Goal: Task Accomplishment & Management: Manage account settings

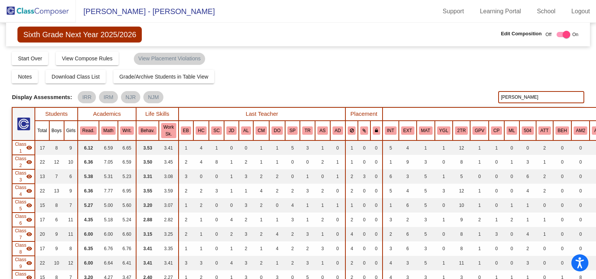
drag, startPoint x: 531, startPoint y: 97, endPoint x: 431, endPoint y: 92, distance: 100.2
click at [431, 92] on div "Display Scores for Years: [DATE] - [DATE] [DATE] - [DATE] Display Assessments: …" at bounding box center [298, 97] width 572 height 12
click at [522, 99] on input "text" at bounding box center [541, 97] width 86 height 12
drag, startPoint x: 520, startPoint y: 97, endPoint x: 378, endPoint y: 86, distance: 143.4
click at [378, 86] on div "Display Scores for Years: [DATE] - [DATE] [DATE] - [DATE] Grade/Archive Student…" at bounding box center [298, 182] width 572 height 263
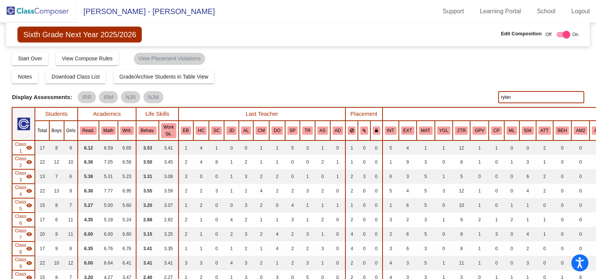
drag, startPoint x: 513, startPoint y: 94, endPoint x: 454, endPoint y: 81, distance: 60.4
click at [458, 83] on div "Display Scores for Years: [DATE] - [DATE] [DATE] - [DATE] Grade/Archive Student…" at bounding box center [298, 182] width 572 height 263
drag, startPoint x: 538, startPoint y: 99, endPoint x: 420, endPoint y: 78, distance: 120.5
click at [424, 80] on div "Display Scores for Years: [DATE] - [DATE] [DATE] - [DATE] Grade/Archive Student…" at bounding box center [298, 182] width 572 height 263
drag, startPoint x: 492, startPoint y: 101, endPoint x: 381, endPoint y: 100, distance: 110.3
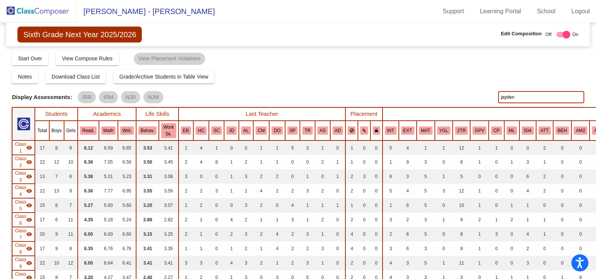
click at [382, 100] on div "Display Scores for Years: [DATE] - [DATE] [DATE] - [DATE] Display Assessments: …" at bounding box center [298, 97] width 572 height 12
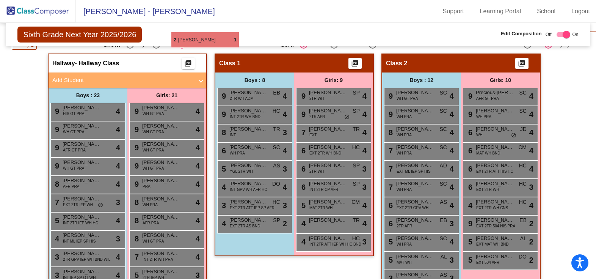
scroll to position [261, 0]
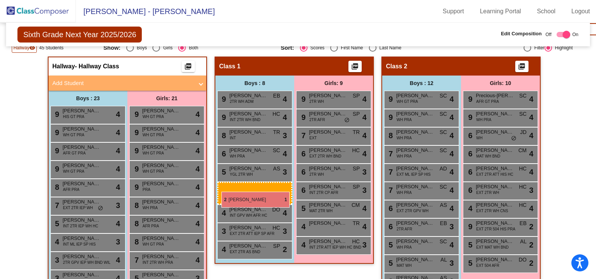
drag, startPoint x: 95, startPoint y: 228, endPoint x: 221, endPoint y: 191, distance: 131.7
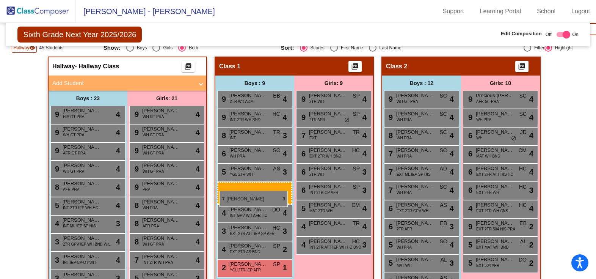
drag, startPoint x: 86, startPoint y: 205, endPoint x: 220, endPoint y: 190, distance: 134.6
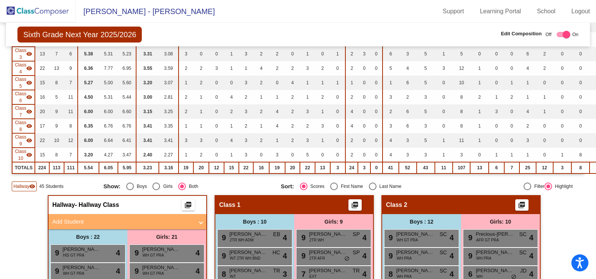
scroll to position [0, 0]
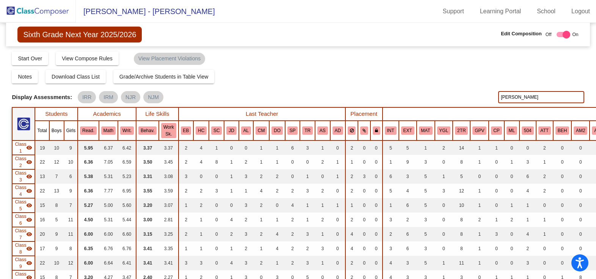
drag, startPoint x: 521, startPoint y: 95, endPoint x: 444, endPoint y: 96, distance: 77.0
click at [444, 96] on div "Display Scores for Years: [DATE] - [DATE] [DATE] - [DATE] Display Assessments: …" at bounding box center [298, 97] width 572 height 12
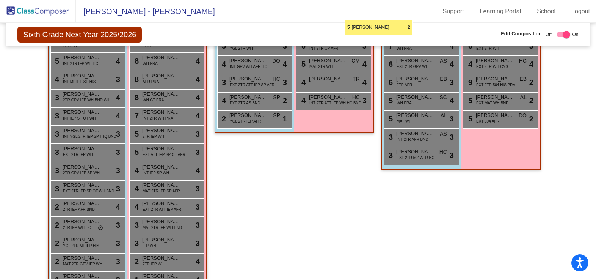
scroll to position [397, 0]
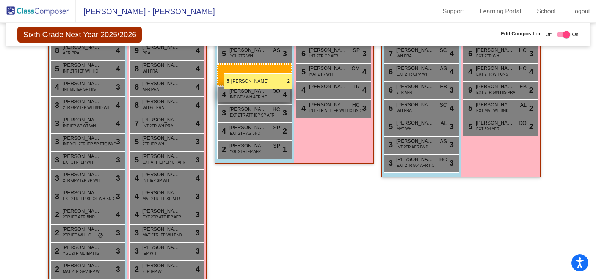
drag, startPoint x: 255, startPoint y: 242, endPoint x: 224, endPoint y: 73, distance: 171.9
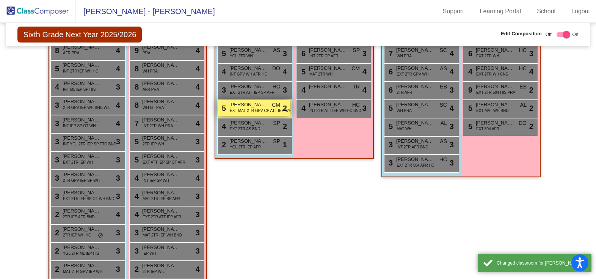
click at [230, 110] on span "EXT MAT 2TR GPV CP ATT IEP WH" at bounding box center [261, 111] width 62 height 6
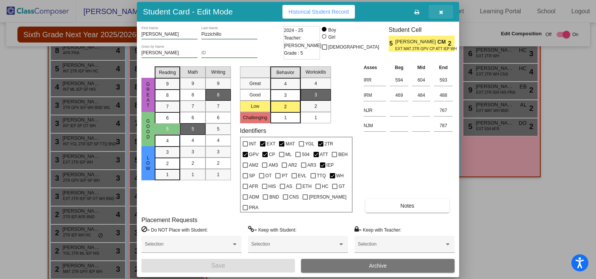
click at [442, 15] on icon "button" at bounding box center [441, 11] width 4 height 5
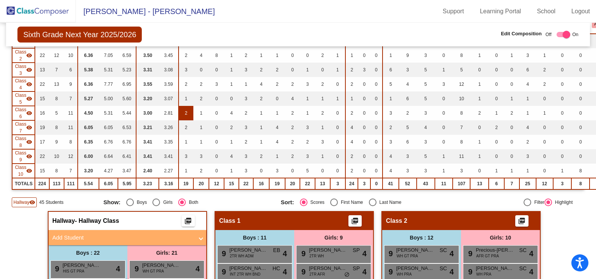
scroll to position [0, 0]
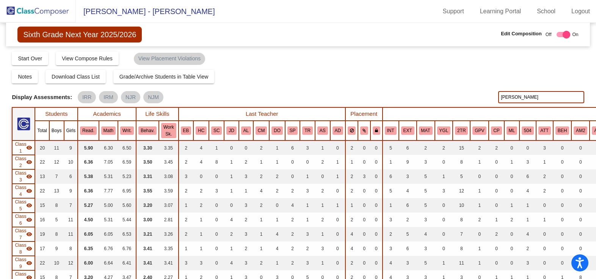
drag, startPoint x: 533, startPoint y: 96, endPoint x: 397, endPoint y: 86, distance: 136.4
click at [397, 86] on div "Display Scores for Years: [DATE] - [DATE] [DATE] - [DATE] Grade/Archive Student…" at bounding box center [298, 182] width 572 height 263
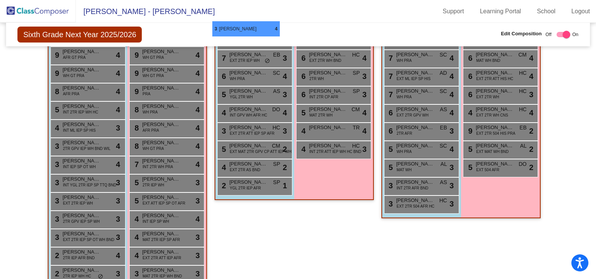
scroll to position [352, 0]
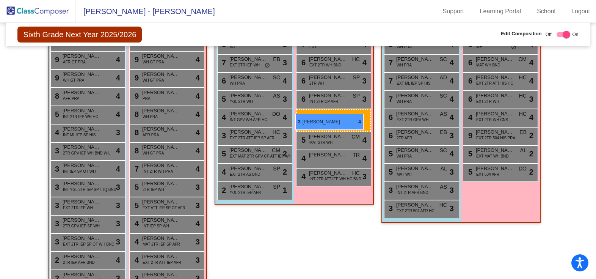
drag, startPoint x: 516, startPoint y: 194, endPoint x: 296, endPoint y: 113, distance: 234.8
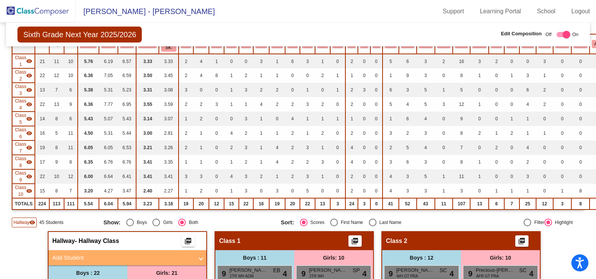
scroll to position [0, 0]
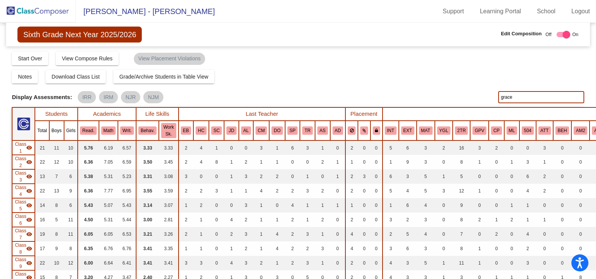
drag, startPoint x: 524, startPoint y: 95, endPoint x: 380, endPoint y: 78, distance: 144.3
click at [387, 82] on div "Display Scores for Years: [DATE] - [DATE] [DATE] - [DATE] Grade/Archive Student…" at bounding box center [298, 182] width 572 height 263
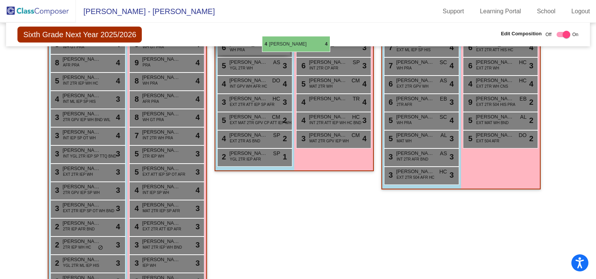
scroll to position [384, 0]
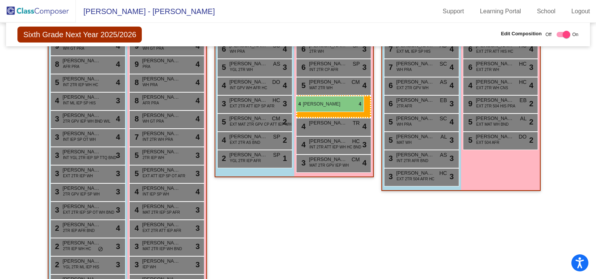
drag, startPoint x: 322, startPoint y: 207, endPoint x: 296, endPoint y: 96, distance: 113.8
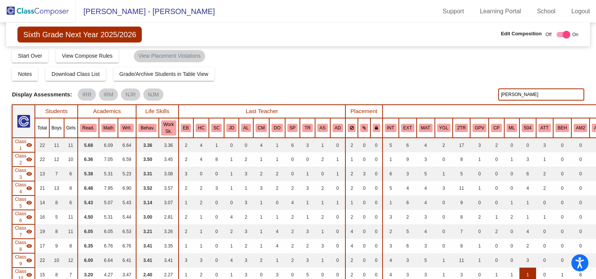
scroll to position [0, 0]
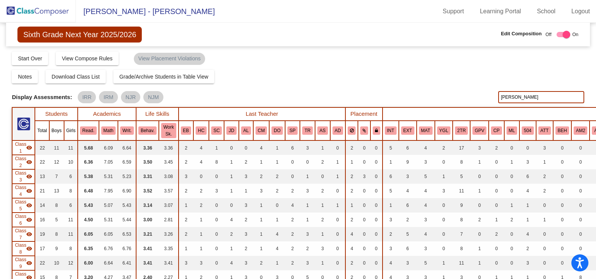
drag, startPoint x: 531, startPoint y: 97, endPoint x: 426, endPoint y: 79, distance: 106.2
click at [426, 79] on div "Display Scores for Years: [DATE] - [DATE] [DATE] - [DATE] Grade/Archive Student…" at bounding box center [298, 182] width 572 height 263
type input "reach"
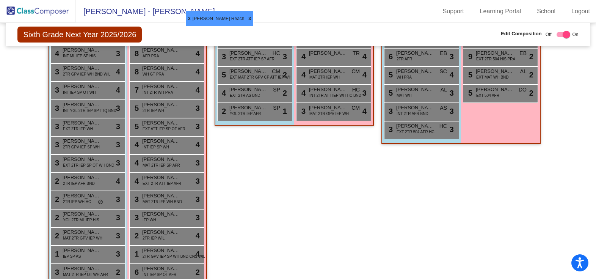
scroll to position [419, 0]
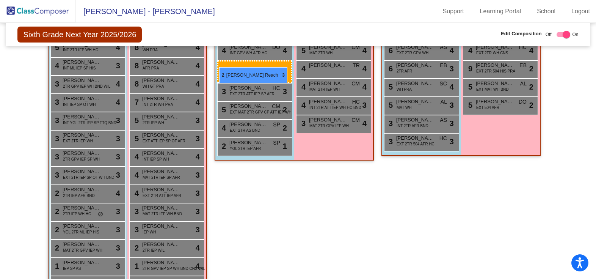
drag, startPoint x: 91, startPoint y: 189, endPoint x: 219, endPoint y: 67, distance: 176.7
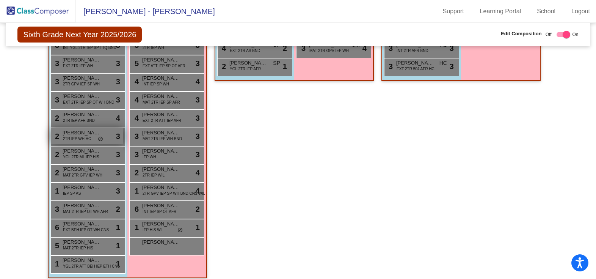
scroll to position [494, 0]
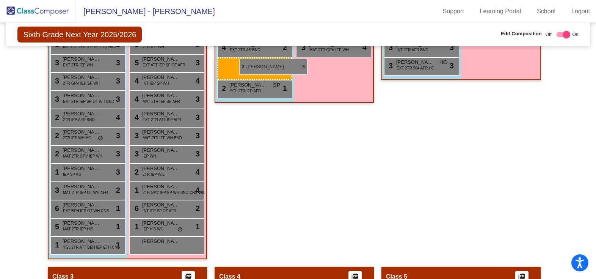
drag, startPoint x: 95, startPoint y: 152, endPoint x: 239, endPoint y: 58, distance: 171.5
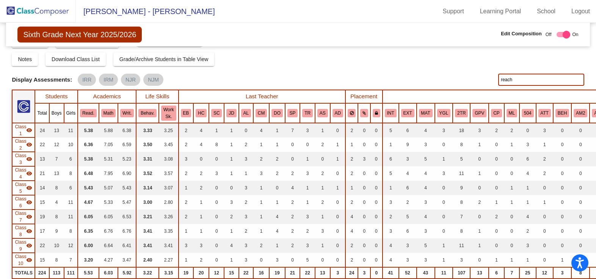
scroll to position [0, 0]
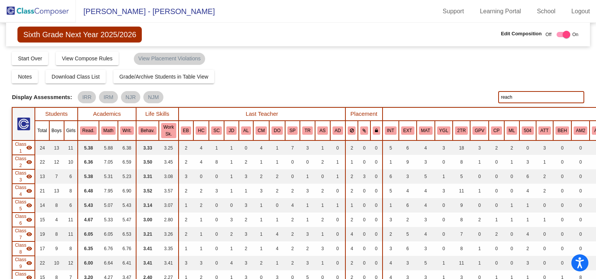
click at [32, 14] on img at bounding box center [38, 11] width 76 height 22
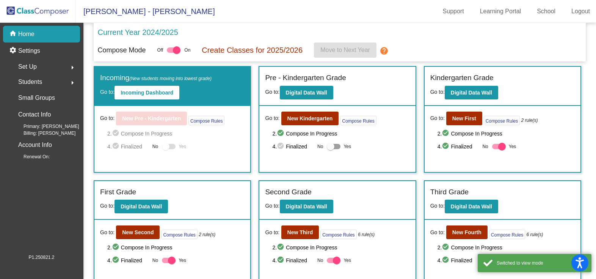
click at [28, 67] on span "Set Up" at bounding box center [27, 66] width 19 height 11
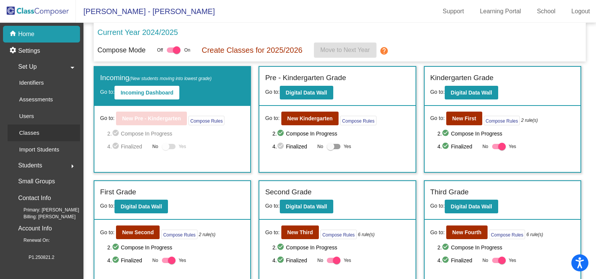
click at [55, 131] on link "Classes" at bounding box center [44, 132] width 72 height 17
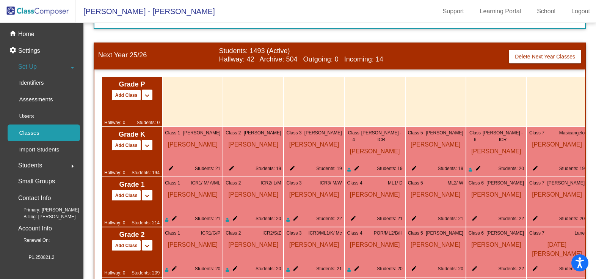
scroll to position [701, 0]
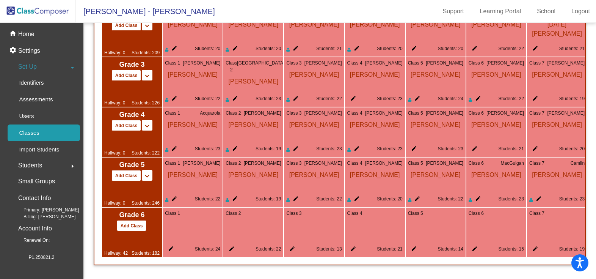
click at [170, 245] on mat-icon "edit" at bounding box center [169, 249] width 9 height 9
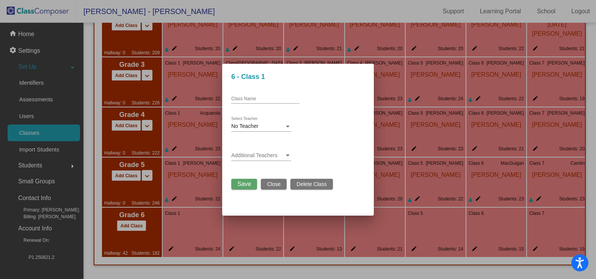
click at [243, 129] on div "No Teacher Select Teacher" at bounding box center [261, 124] width 60 height 15
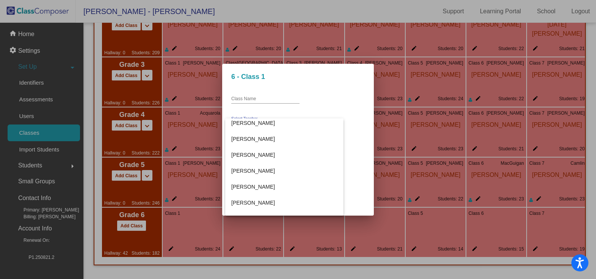
scroll to position [114, 0]
click at [266, 204] on span "[PERSON_NAME]" at bounding box center [284, 204] width 106 height 16
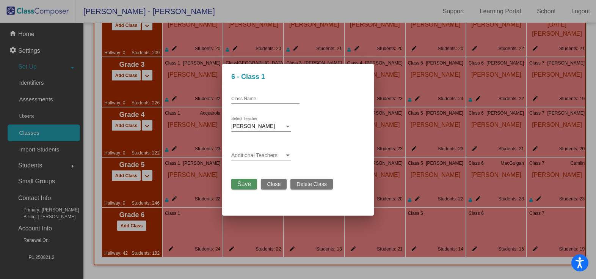
click at [241, 185] on span "Save" at bounding box center [244, 183] width 14 height 6
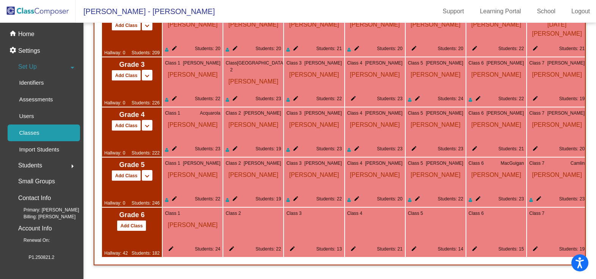
click at [234, 245] on mat-icon "edit" at bounding box center [230, 249] width 9 height 9
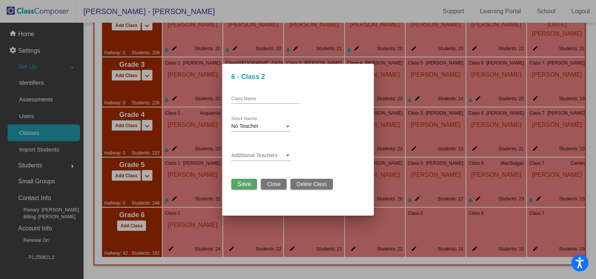
click at [265, 129] on div "No Teacher" at bounding box center [257, 126] width 53 height 6
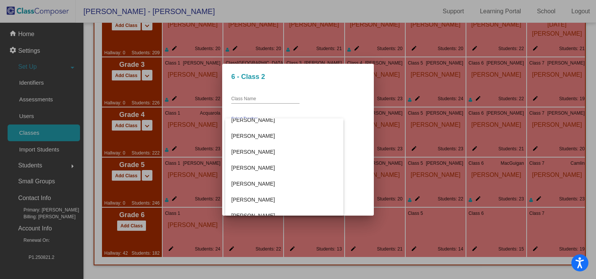
scroll to position [1478, 0]
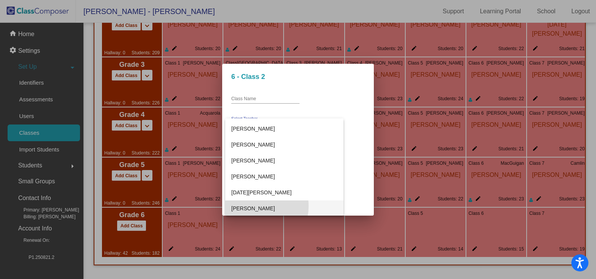
click at [254, 206] on span "[PERSON_NAME]" at bounding box center [284, 208] width 106 height 16
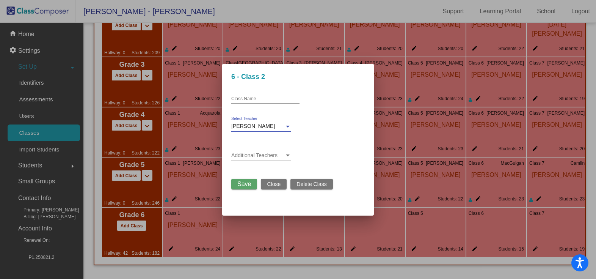
scroll to position [1479, 0]
click at [243, 182] on span "Save" at bounding box center [244, 183] width 14 height 6
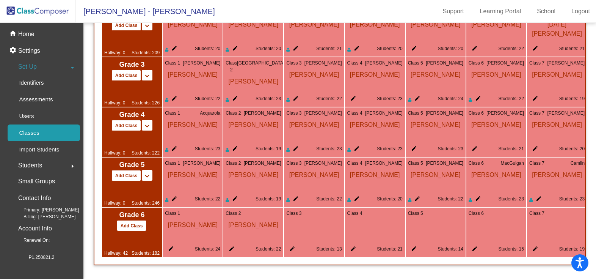
click at [29, 11] on img at bounding box center [38, 11] width 76 height 22
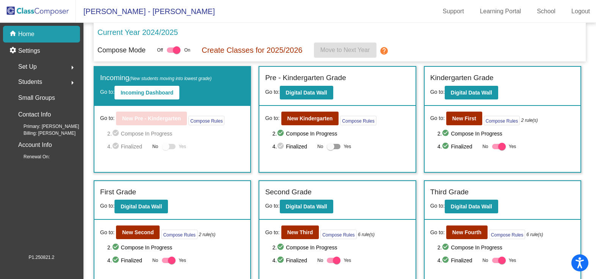
scroll to position [122, 0]
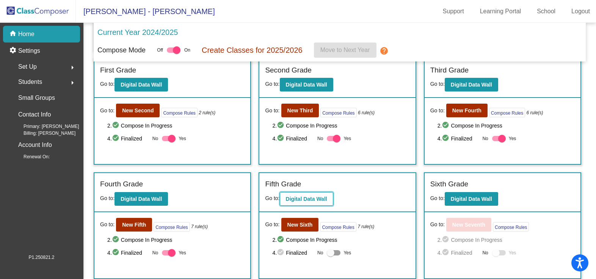
click at [299, 198] on b "Digital Data Wall" at bounding box center [306, 199] width 41 height 6
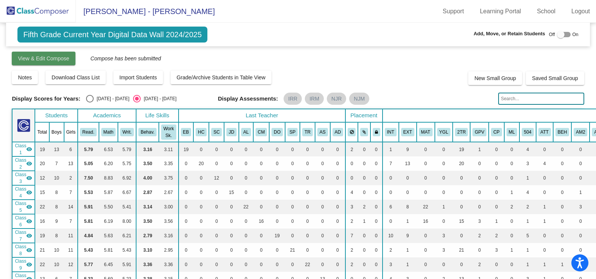
click at [60, 56] on span "View & Edit Compose" at bounding box center [43, 58] width 51 height 6
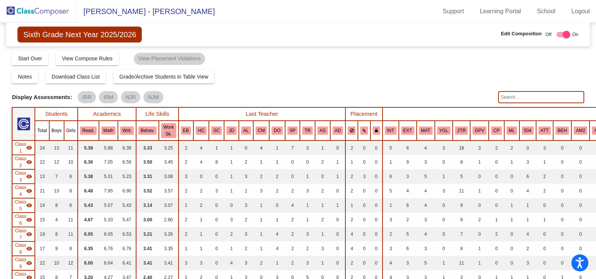
click at [519, 97] on input "text" at bounding box center [541, 97] width 86 height 12
type input "[PERSON_NAME]"
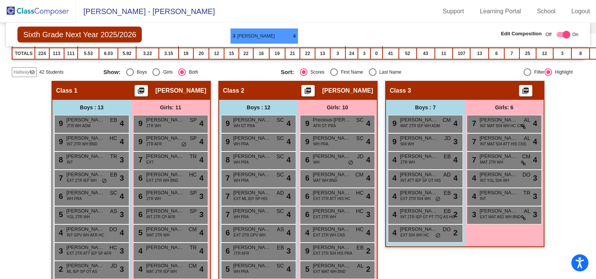
scroll to position [234, 0]
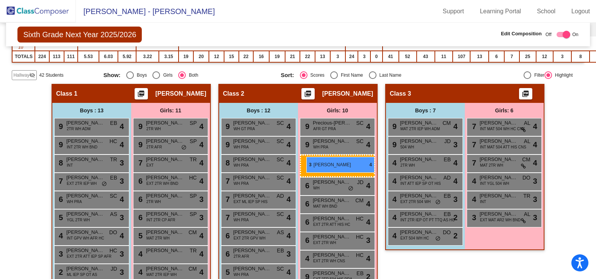
drag, startPoint x: 492, startPoint y: 144, endPoint x: 306, endPoint y: 157, distance: 185.8
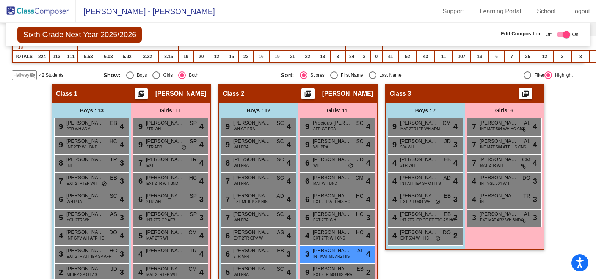
click at [33, 77] on mat-icon "visibility_off" at bounding box center [32, 75] width 6 height 6
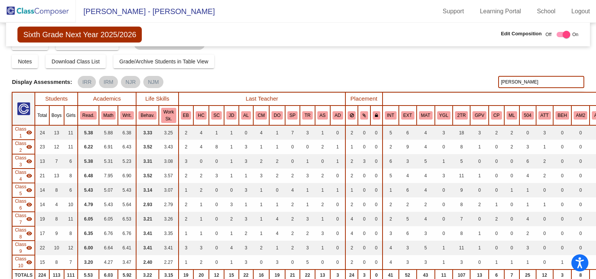
scroll to position [0, 0]
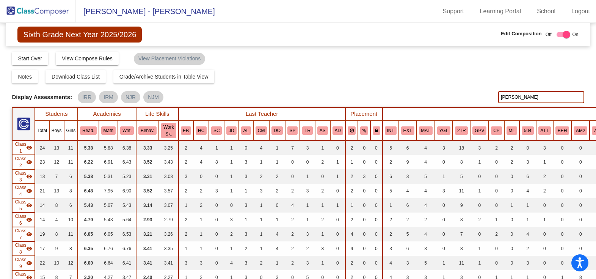
drag, startPoint x: 524, startPoint y: 97, endPoint x: 353, endPoint y: 68, distance: 174.3
click at [353, 68] on div "Display Scores for Years: [DATE] - [DATE] [DATE] - [DATE] Grade/Archive Student…" at bounding box center [298, 182] width 572 height 263
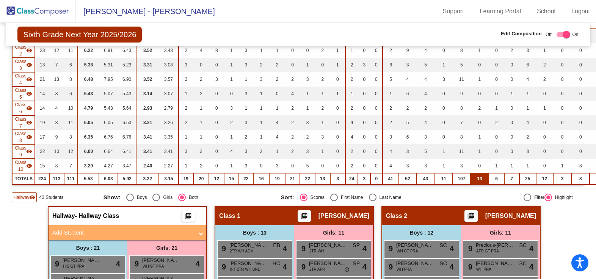
scroll to position [190, 0]
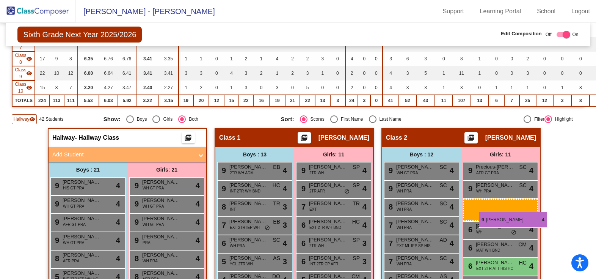
drag, startPoint x: 140, startPoint y: 241, endPoint x: 479, endPoint y: 212, distance: 340.5
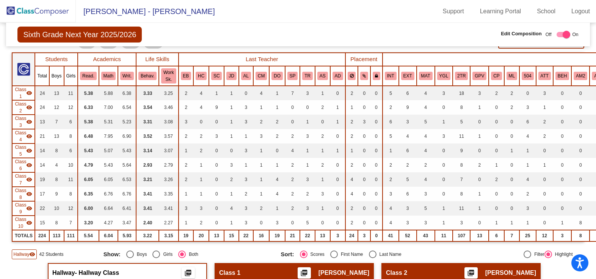
scroll to position [0, 0]
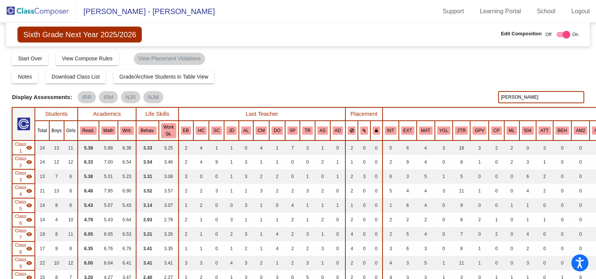
drag, startPoint x: 521, startPoint y: 97, endPoint x: 367, endPoint y: 60, distance: 158.4
click at [367, 60] on div "Display Scores for Years: [DATE] - [DATE] [DATE] - [DATE] Grade/Archive Student…" at bounding box center [298, 182] width 572 height 263
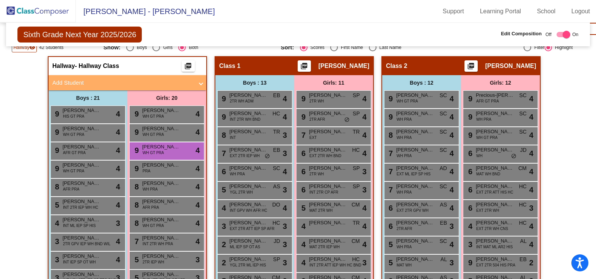
scroll to position [265, 0]
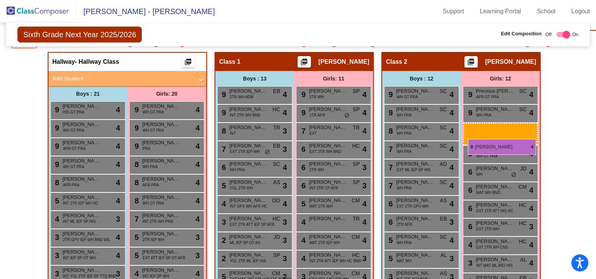
drag, startPoint x: 156, startPoint y: 146, endPoint x: 468, endPoint y: 139, distance: 311.7
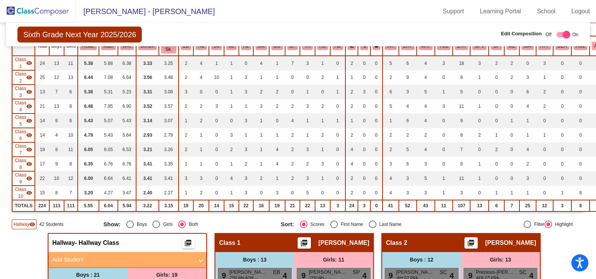
scroll to position [0, 0]
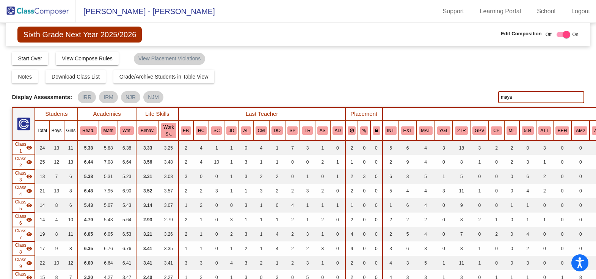
drag, startPoint x: 375, startPoint y: 82, endPoint x: 362, endPoint y: 76, distance: 13.9
click at [367, 79] on div "Display Scores for Years: [DATE] - [DATE] [DATE] - [DATE] Grade/Archive Student…" at bounding box center [298, 182] width 572 height 263
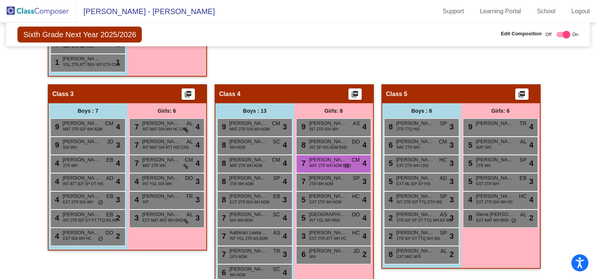
scroll to position [673, 0]
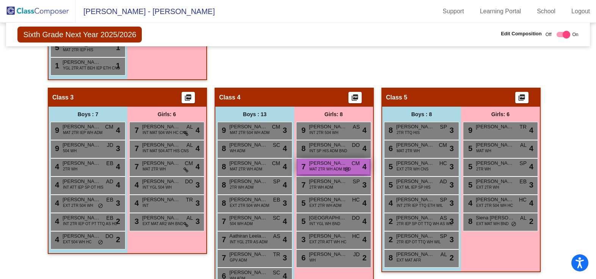
click at [310, 170] on span "MAT 2TR WH ADM BND" at bounding box center [330, 169] width 42 height 6
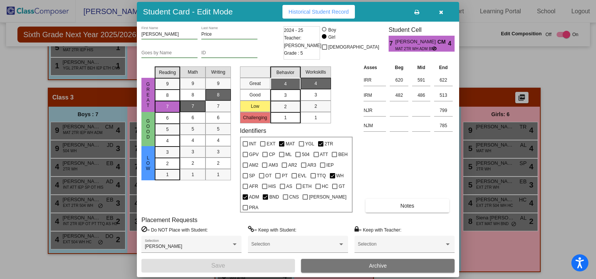
click at [446, 16] on button "button" at bounding box center [441, 12] width 24 height 14
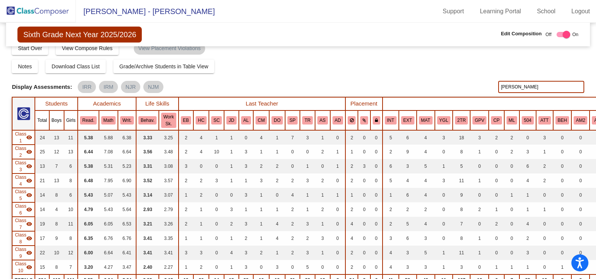
scroll to position [0, 0]
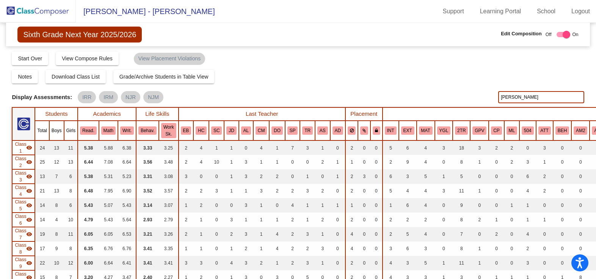
drag, startPoint x: 517, startPoint y: 103, endPoint x: 381, endPoint y: 85, distance: 137.2
click at [381, 85] on div "Display Scores for Years: [DATE] - [DATE] [DATE] - [DATE] Grade/Archive Student…" at bounding box center [298, 182] width 572 height 263
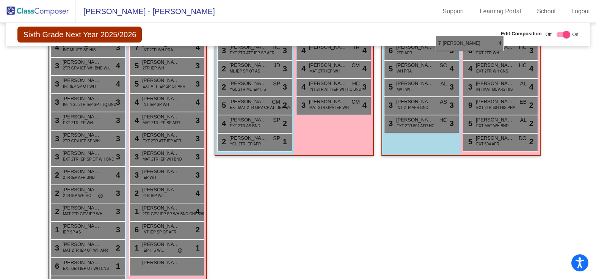
scroll to position [419, 0]
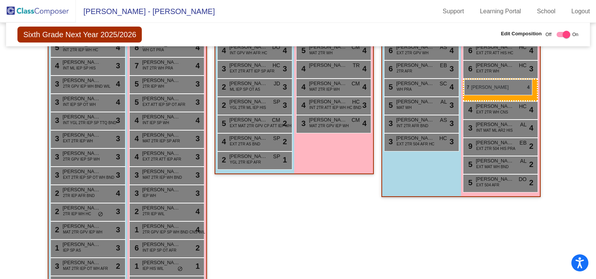
drag, startPoint x: 323, startPoint y: 129, endPoint x: 468, endPoint y: 79, distance: 153.6
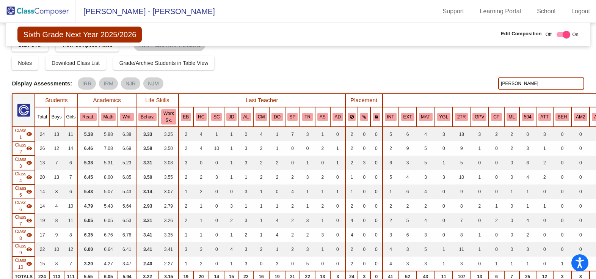
scroll to position [0, 0]
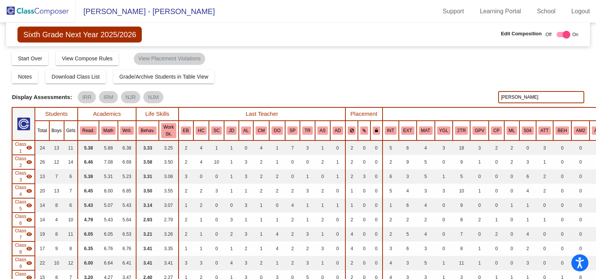
drag, startPoint x: 509, startPoint y: 96, endPoint x: 475, endPoint y: 95, distance: 34.1
click at [475, 95] on div "Display Scores for Years: [DATE] - [DATE] [DATE] - [DATE] Display Assessments: …" at bounding box center [298, 97] width 572 height 12
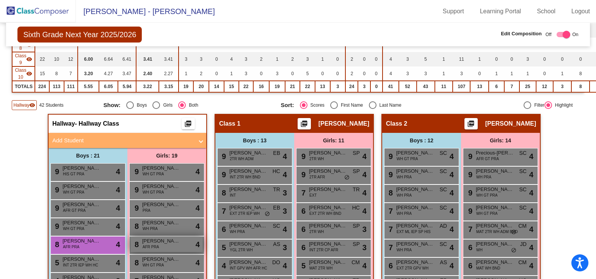
scroll to position [227, 0]
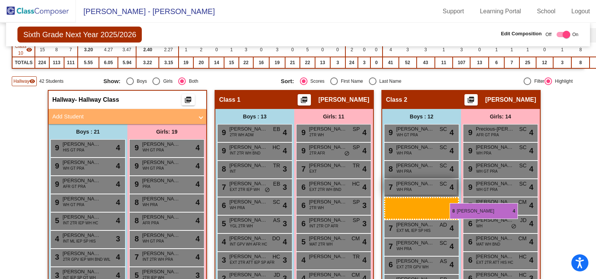
drag, startPoint x: 99, startPoint y: 222, endPoint x: 443, endPoint y: 203, distance: 344.3
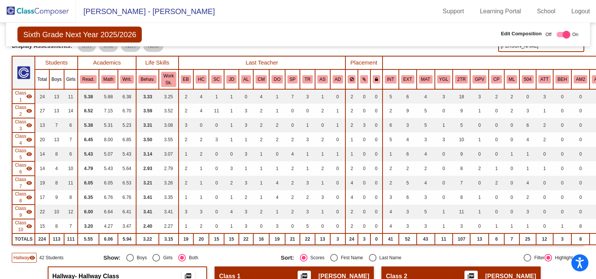
scroll to position [0, 0]
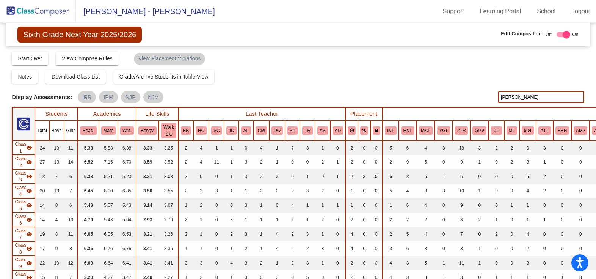
drag, startPoint x: 536, startPoint y: 97, endPoint x: 350, endPoint y: 57, distance: 190.0
click at [351, 57] on div "Display Scores for Years: [DATE] - [DATE] [DATE] - [DATE] Grade/Archive Student…" at bounding box center [298, 182] width 572 height 263
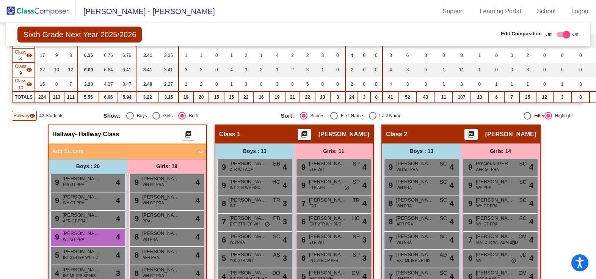
scroll to position [265, 0]
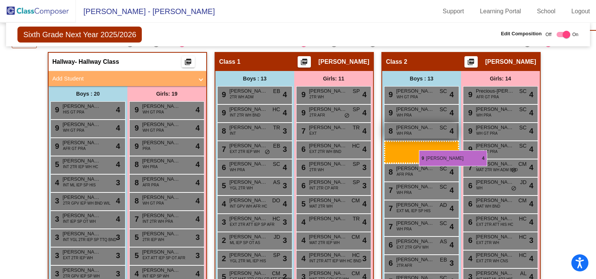
drag, startPoint x: 90, startPoint y: 165, endPoint x: 413, endPoint y: 151, distance: 323.6
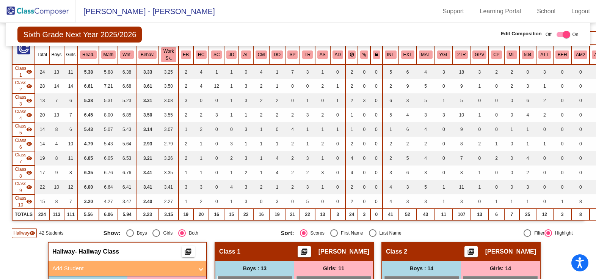
scroll to position [0, 0]
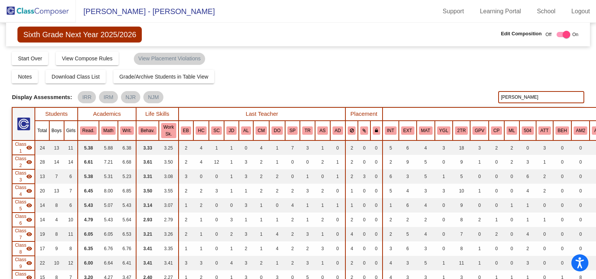
drag, startPoint x: 528, startPoint y: 97, endPoint x: 313, endPoint y: 61, distance: 218.8
click at [313, 61] on div "Display Scores for Years: [DATE] - [DATE] [DATE] - [DATE] Grade/Archive Student…" at bounding box center [298, 182] width 572 height 263
type input "[PERSON_NAME]"
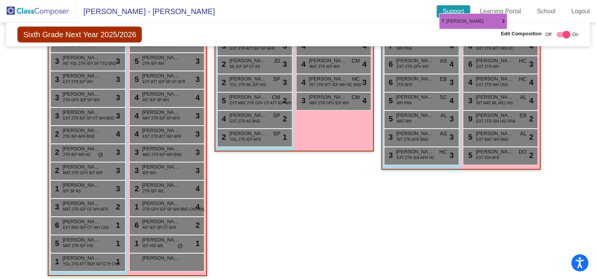
scroll to position [425, 0]
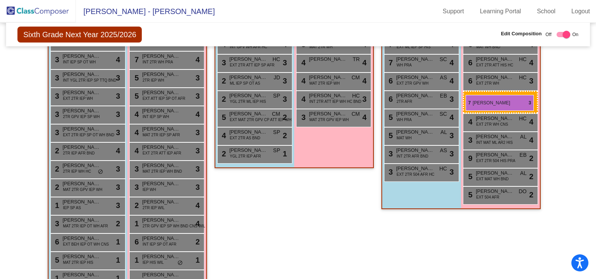
drag, startPoint x: 158, startPoint y: 251, endPoint x: 466, endPoint y: 95, distance: 345.3
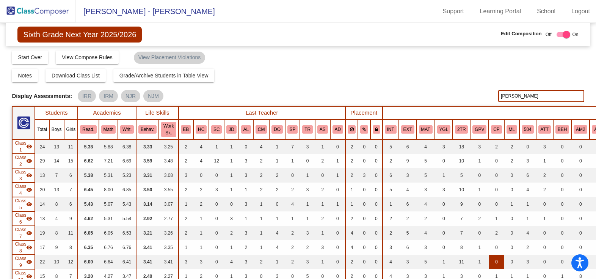
scroll to position [0, 0]
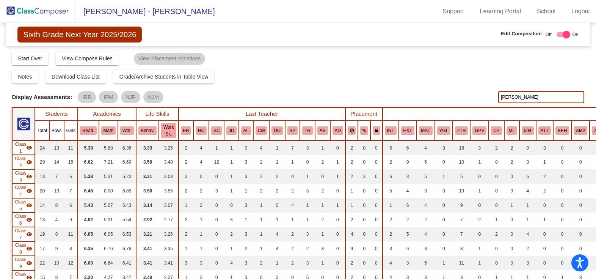
click at [12, 9] on img at bounding box center [38, 11] width 76 height 22
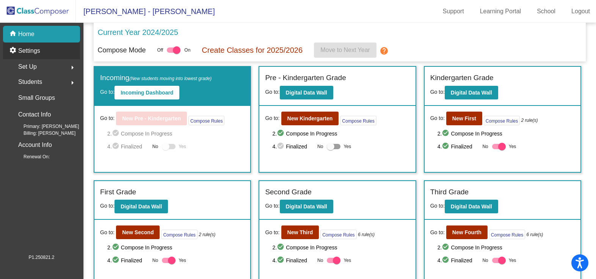
click at [33, 52] on p "Settings" at bounding box center [29, 50] width 22 height 9
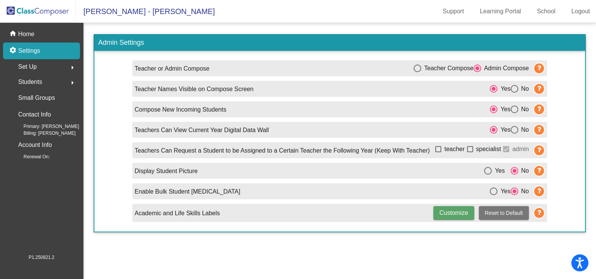
click at [33, 52] on p "Settings" at bounding box center [29, 50] width 22 height 9
click at [34, 79] on span "Students" at bounding box center [30, 82] width 24 height 11
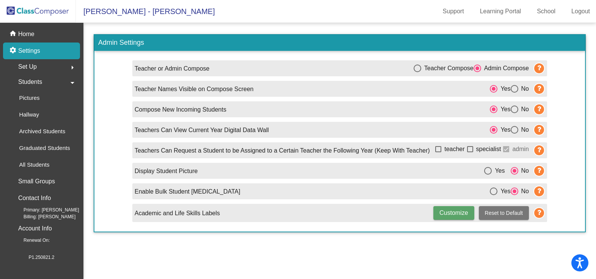
click at [25, 11] on img at bounding box center [38, 11] width 76 height 22
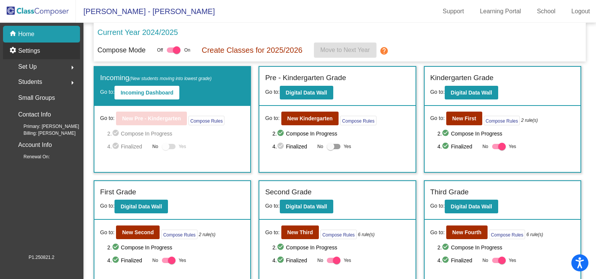
click at [49, 59] on div "settings Settings" at bounding box center [41, 50] width 77 height 17
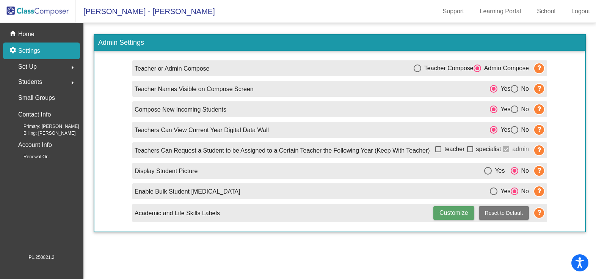
click at [49, 64] on div "Set Up arrow_right" at bounding box center [44, 66] width 72 height 15
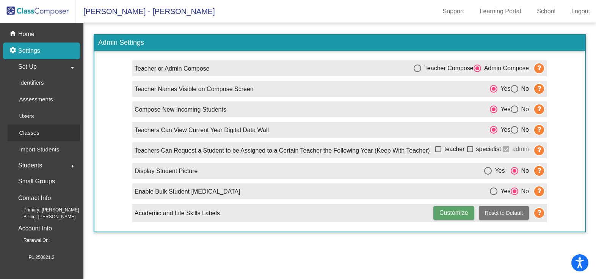
click at [43, 129] on div "Classes" at bounding box center [27, 132] width 38 height 17
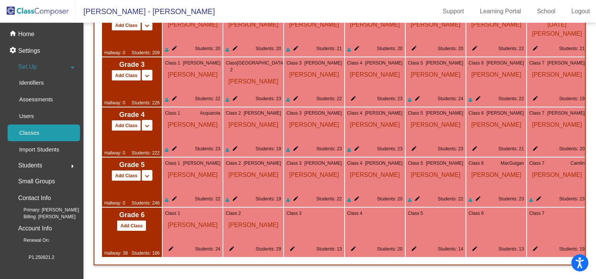
scroll to position [701, 0]
click at [291, 247] on mat-icon "edit" at bounding box center [290, 249] width 9 height 9
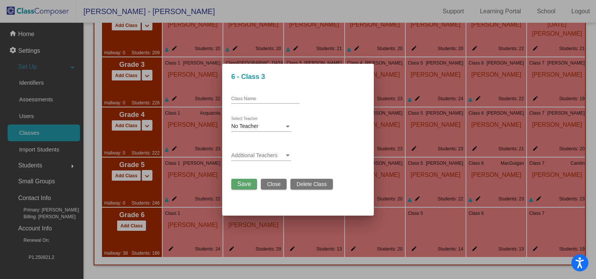
click at [287, 125] on div at bounding box center [288, 126] width 4 height 2
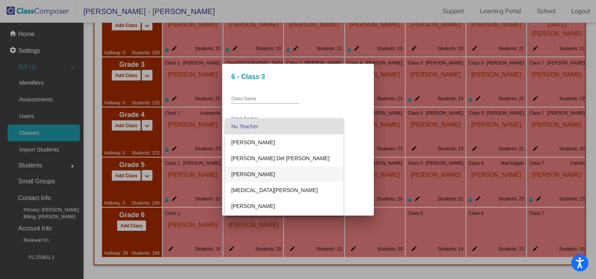
scroll to position [190, 0]
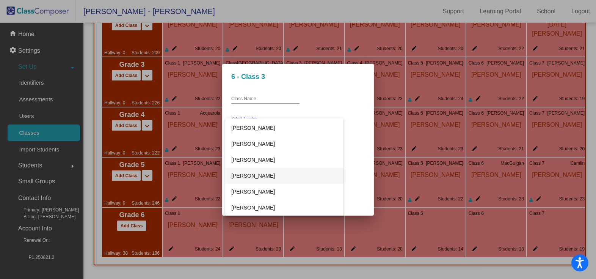
click at [269, 176] on span "[PERSON_NAME]" at bounding box center [284, 176] width 106 height 16
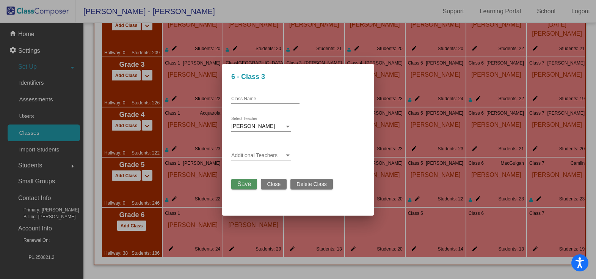
click at [247, 186] on span "Save" at bounding box center [244, 183] width 14 height 6
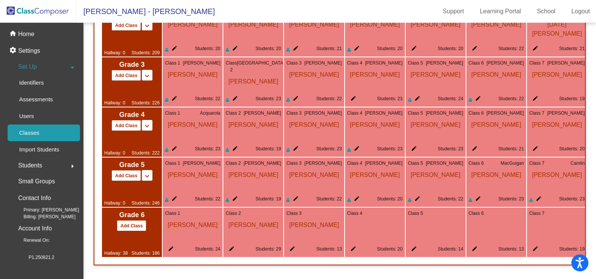
click at [41, 13] on img at bounding box center [38, 11] width 76 height 22
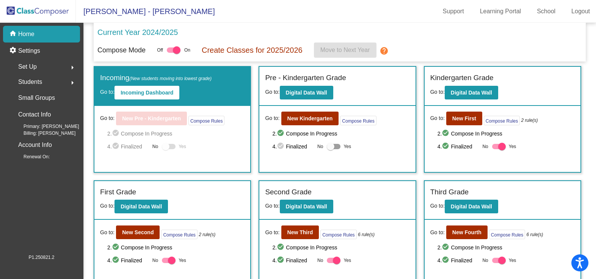
scroll to position [122, 0]
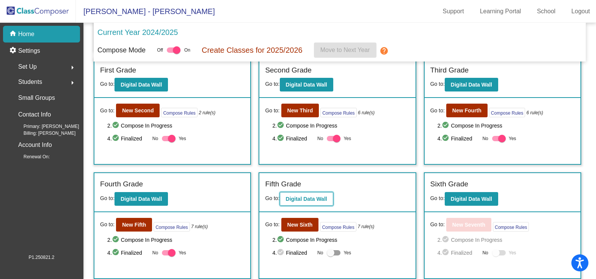
click at [310, 202] on button "Digital Data Wall" at bounding box center [306, 199] width 53 height 14
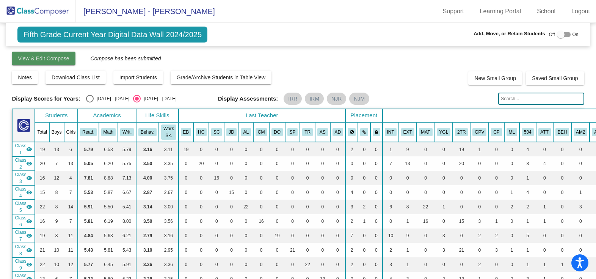
click at [45, 60] on span "View & Edit Compose" at bounding box center [43, 58] width 51 height 6
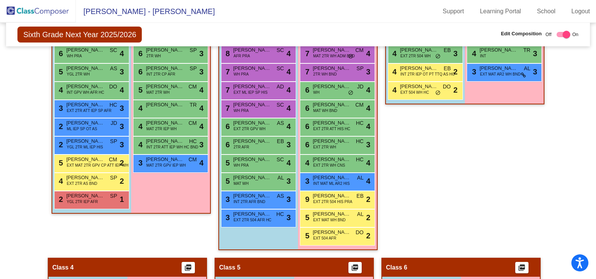
scroll to position [190, 0]
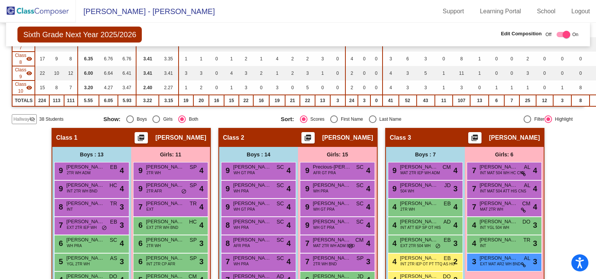
click at [21, 117] on span "Hallway" at bounding box center [21, 119] width 16 height 7
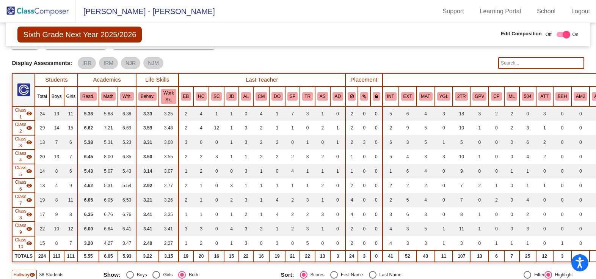
scroll to position [0, 0]
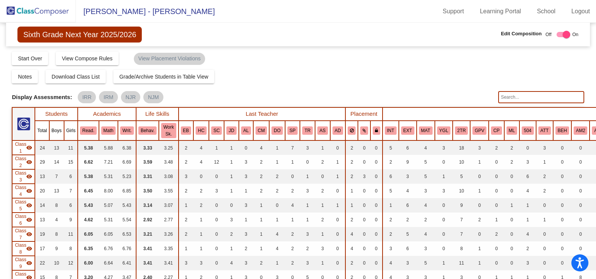
click at [517, 97] on input "text" at bounding box center [541, 97] width 86 height 12
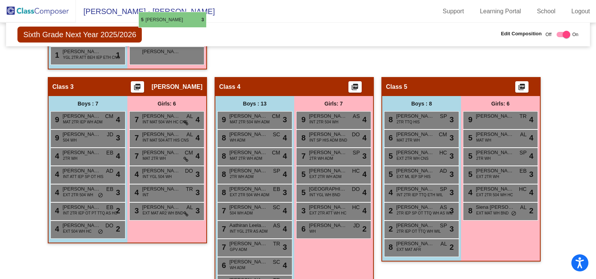
scroll to position [646, 0]
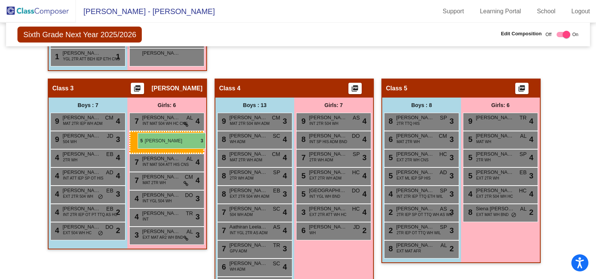
drag, startPoint x: 177, startPoint y: 194, endPoint x: 138, endPoint y: 133, distance: 73.0
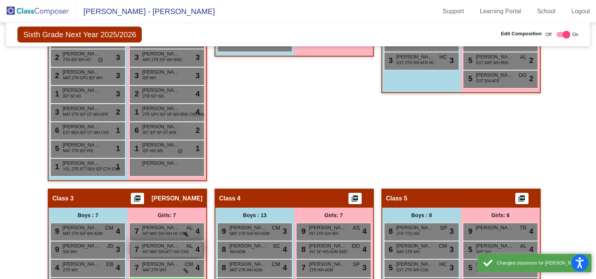
scroll to position [532, 0]
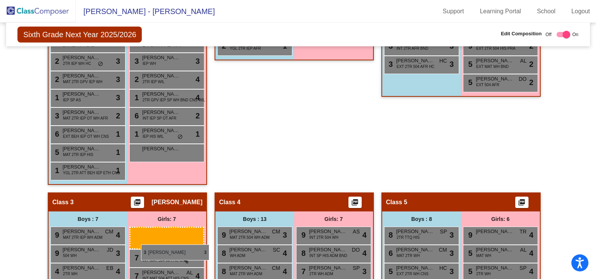
drag, startPoint x: 175, startPoint y: 63, endPoint x: 141, endPoint y: 244, distance: 184.7
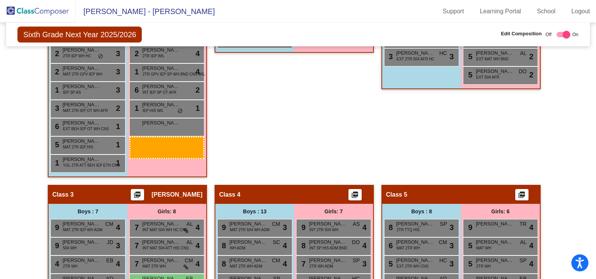
scroll to position [543, 0]
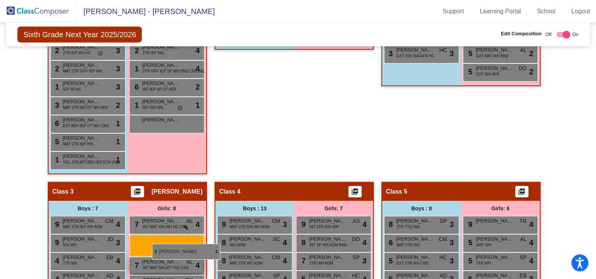
drag, startPoint x: 169, startPoint y: 198, endPoint x: 145, endPoint y: 243, distance: 50.9
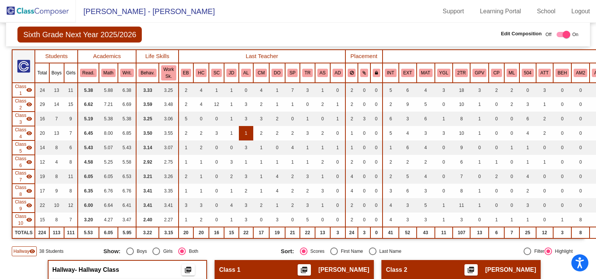
scroll to position [0, 0]
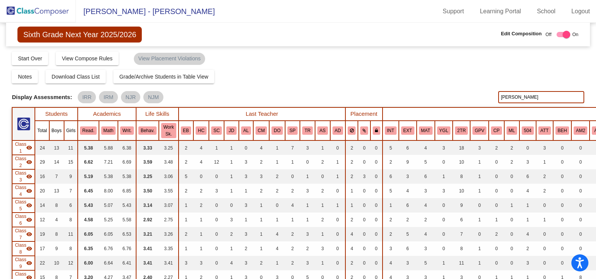
drag, startPoint x: 489, startPoint y: 97, endPoint x: 473, endPoint y: 96, distance: 16.0
click at [473, 96] on div "Display Scores for Years: [DATE] - [DATE] [DATE] - [DATE] Display Assessments: …" at bounding box center [298, 97] width 572 height 12
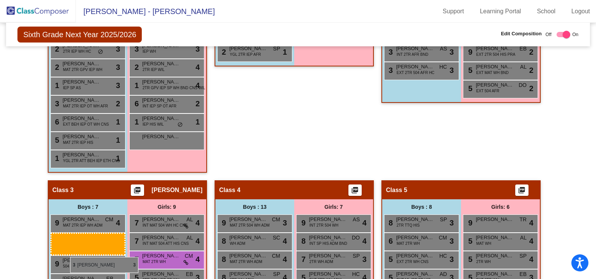
scroll to position [509, 0]
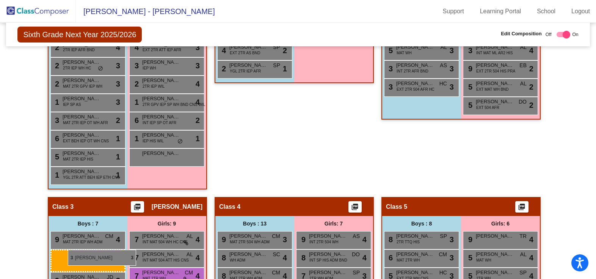
drag, startPoint x: 77, startPoint y: 86, endPoint x: 68, endPoint y: 249, distance: 163.6
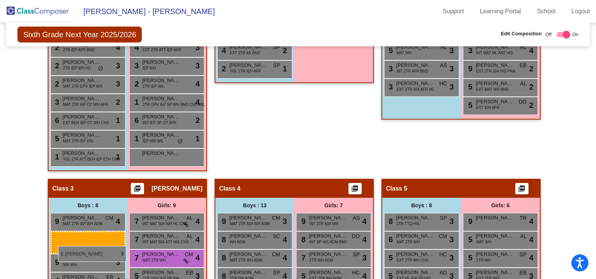
drag, startPoint x: 74, startPoint y: 102, endPoint x: 57, endPoint y: 242, distance: 141.2
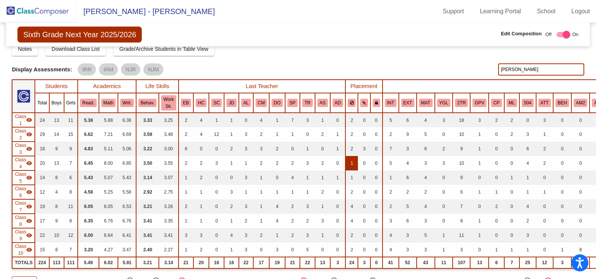
scroll to position [0, 0]
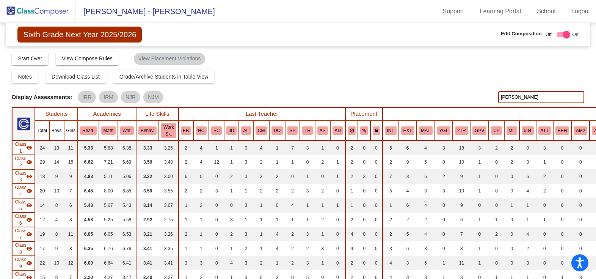
drag, startPoint x: 519, startPoint y: 100, endPoint x: 483, endPoint y: 91, distance: 37.8
click at [483, 92] on div "Display Scores for Years: [DATE] - [DATE] [DATE] - [DATE] Display Assessments: …" at bounding box center [298, 97] width 572 height 12
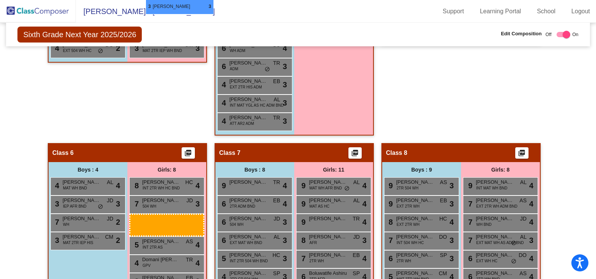
scroll to position [822, 0]
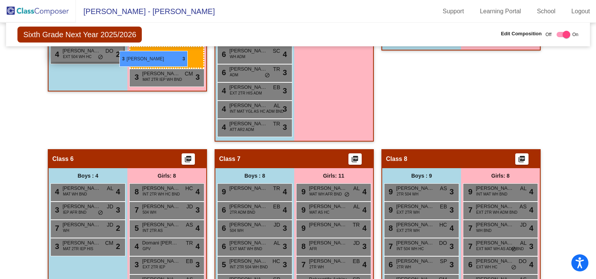
drag, startPoint x: 162, startPoint y: 253, endPoint x: 121, endPoint y: 51, distance: 206.5
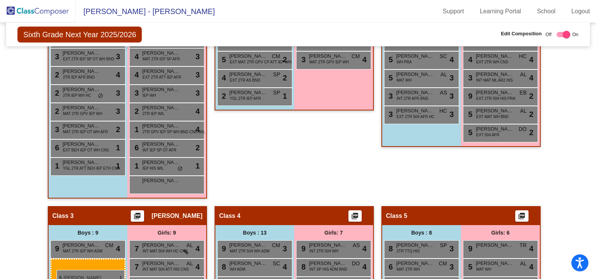
scroll to position [493, 0]
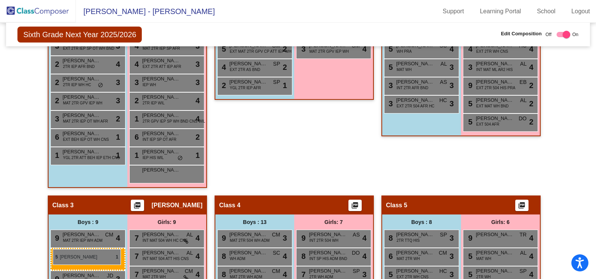
drag, startPoint x: 100, startPoint y: 205, endPoint x: 53, endPoint y: 248, distance: 64.4
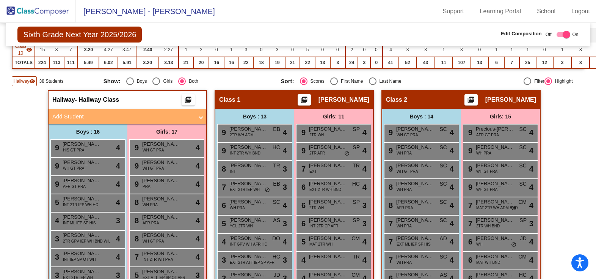
scroll to position [0, 0]
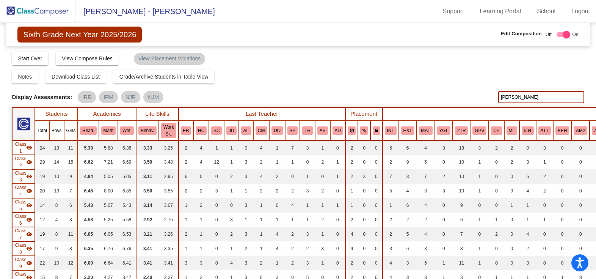
drag, startPoint x: 517, startPoint y: 98, endPoint x: 380, endPoint y: 76, distance: 139.0
click at [380, 76] on div "Display Scores for Years: [DATE] - [DATE] [DATE] - [DATE] Grade/Archive Student…" at bounding box center [298, 182] width 572 height 263
type input "charlotte"
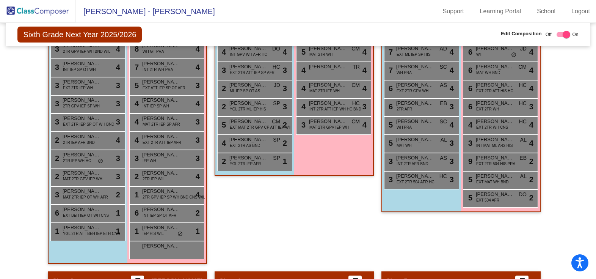
scroll to position [569, 0]
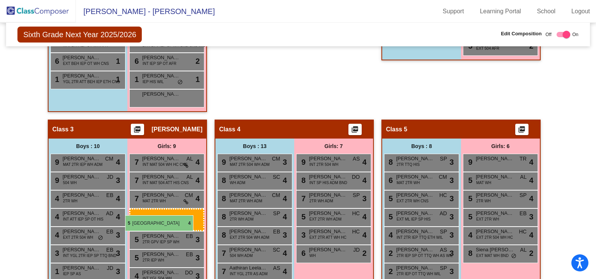
drag, startPoint x: 335, startPoint y: 236, endPoint x: 125, endPoint y: 215, distance: 211.1
drag, startPoint x: 342, startPoint y: 232, endPoint x: 143, endPoint y: 220, distance: 199.3
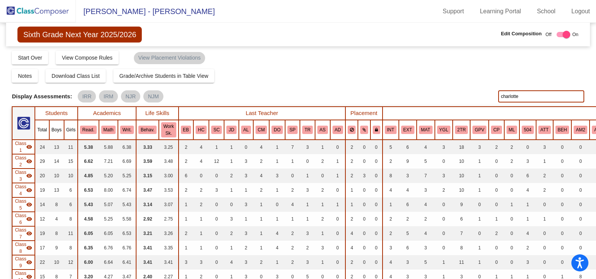
scroll to position [0, 0]
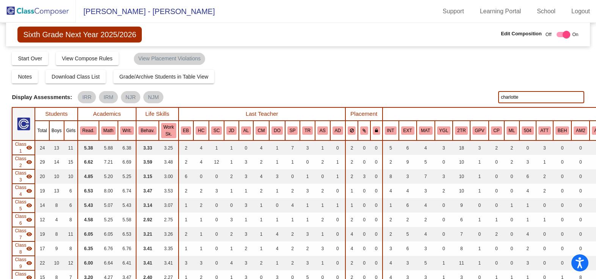
click at [50, 14] on img at bounding box center [38, 11] width 76 height 22
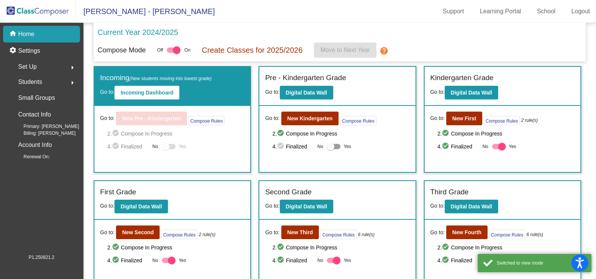
click at [35, 71] on span "Set Up" at bounding box center [27, 66] width 19 height 11
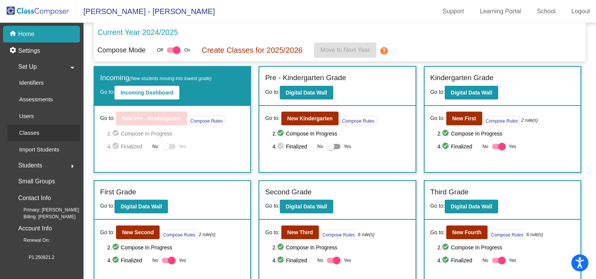
click at [36, 131] on p "Classes" at bounding box center [29, 132] width 20 height 9
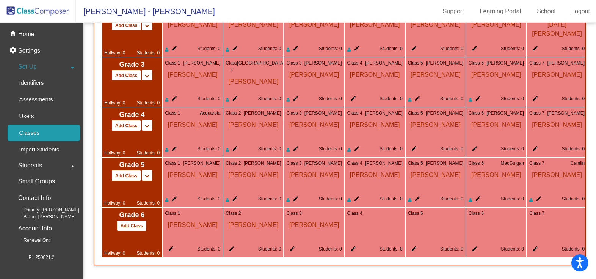
scroll to position [701, 0]
click at [350, 245] on mat-icon "edit" at bounding box center [351, 249] width 9 height 9
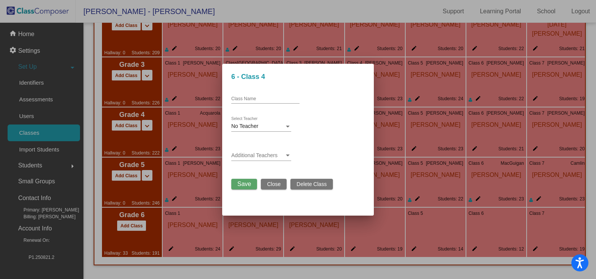
click at [276, 96] on div "Class Name" at bounding box center [265, 97] width 68 height 13
click at [277, 124] on div "No Teacher" at bounding box center [257, 126] width 53 height 6
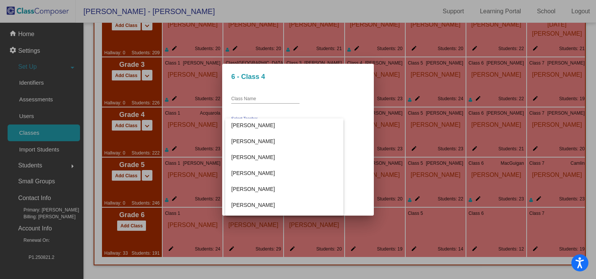
scroll to position [569, 0]
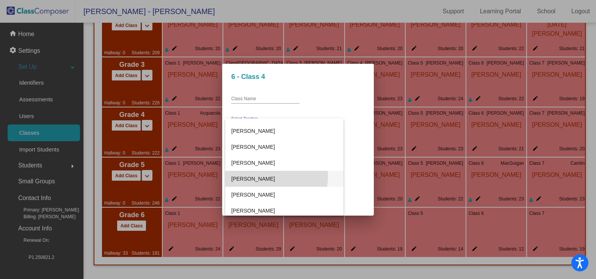
click at [276, 177] on span "[PERSON_NAME]" at bounding box center [284, 179] width 106 height 16
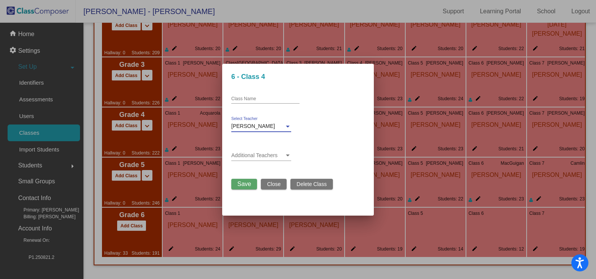
click at [248, 183] on span "Save" at bounding box center [244, 183] width 14 height 6
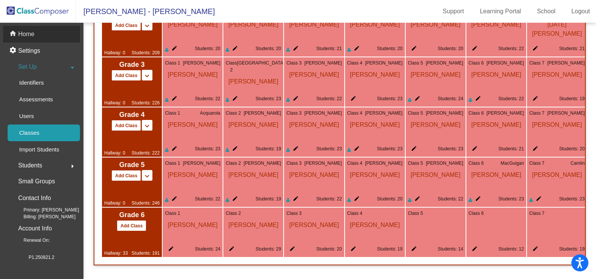
click at [31, 32] on p "Home" at bounding box center [26, 34] width 16 height 9
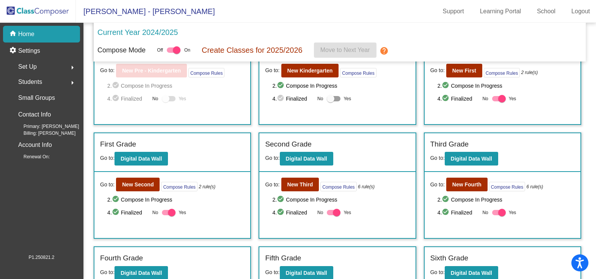
scroll to position [122, 0]
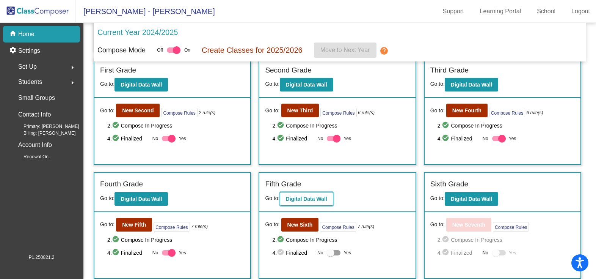
click at [314, 197] on b "Digital Data Wall" at bounding box center [306, 199] width 41 height 6
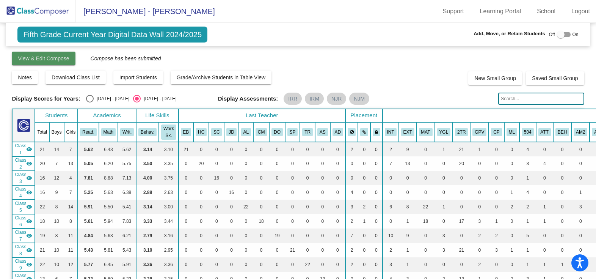
click at [64, 55] on span "View & Edit Compose" at bounding box center [43, 58] width 51 height 6
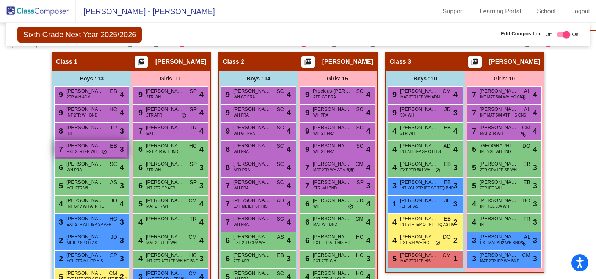
scroll to position [152, 0]
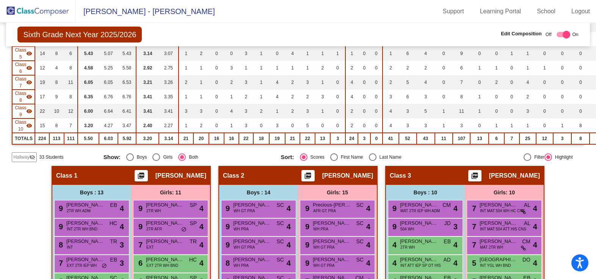
click at [23, 157] on span "Hallway" at bounding box center [21, 157] width 16 height 7
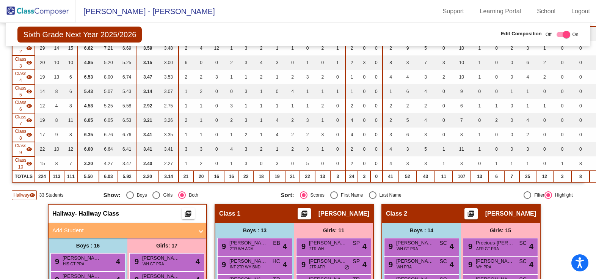
scroll to position [0, 0]
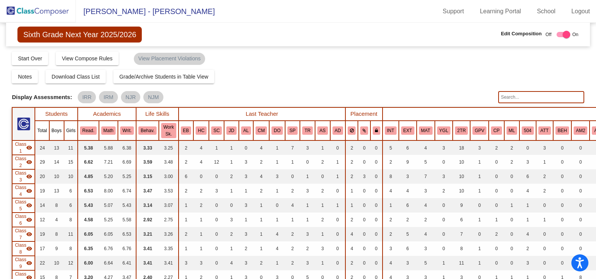
click at [507, 97] on input "text" at bounding box center [541, 97] width 86 height 12
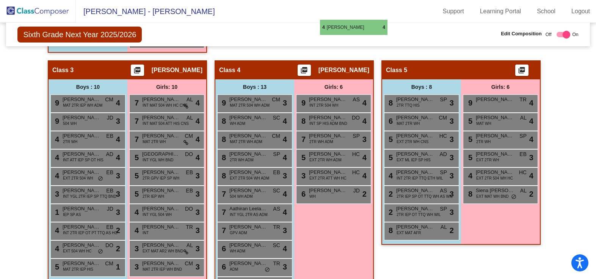
scroll to position [622, 0]
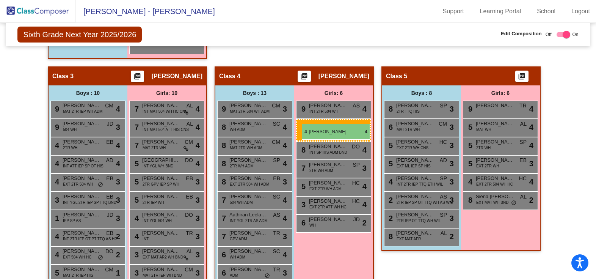
drag, startPoint x: 257, startPoint y: 234, endPoint x: 302, endPoint y: 124, distance: 119.5
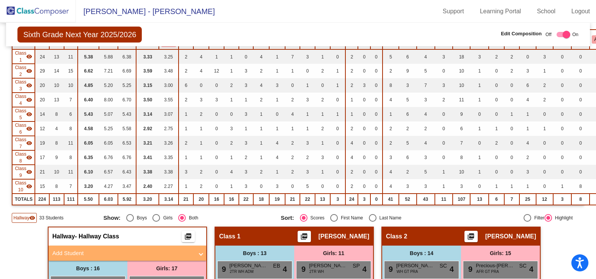
scroll to position [0, 0]
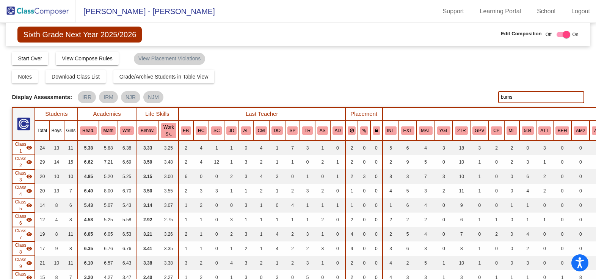
drag, startPoint x: 525, startPoint y: 95, endPoint x: 433, endPoint y: 98, distance: 92.5
click at [433, 98] on div "Display Scores for Years: [DATE] - [DATE] [DATE] - [DATE] Display Assessments: …" at bounding box center [298, 97] width 572 height 12
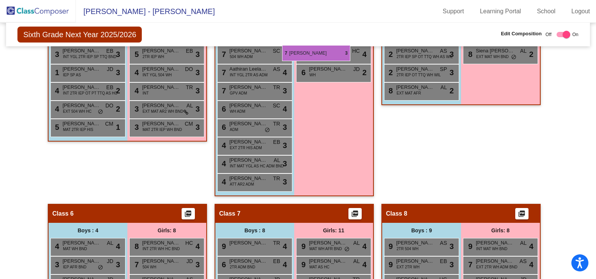
scroll to position [767, 0]
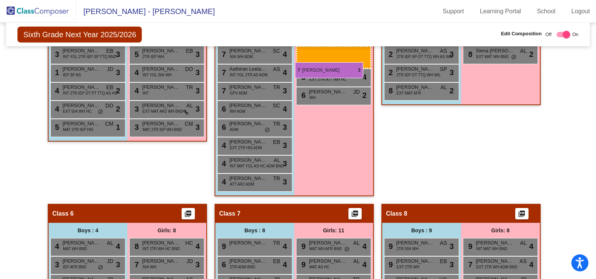
drag, startPoint x: 486, startPoint y: 194, endPoint x: 295, endPoint y: 62, distance: 231.6
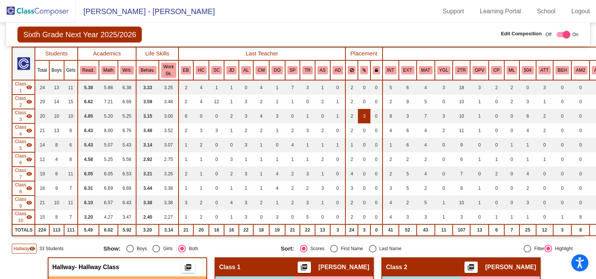
scroll to position [0, 0]
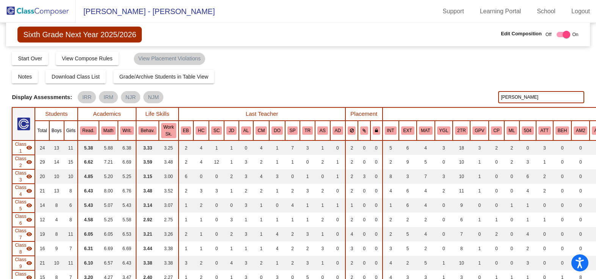
drag, startPoint x: 535, startPoint y: 96, endPoint x: 402, endPoint y: 88, distance: 132.9
click at [427, 99] on div "Display Scores for Years: [DATE] - [DATE] [DATE] - [DATE] Display Assessments: …" at bounding box center [298, 97] width 572 height 12
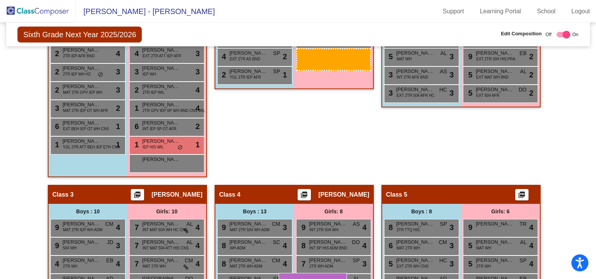
scroll to position [506, 0]
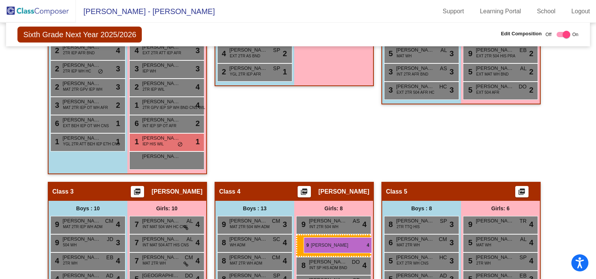
drag, startPoint x: 477, startPoint y: 100, endPoint x: 304, endPoint y: 237, distance: 220.3
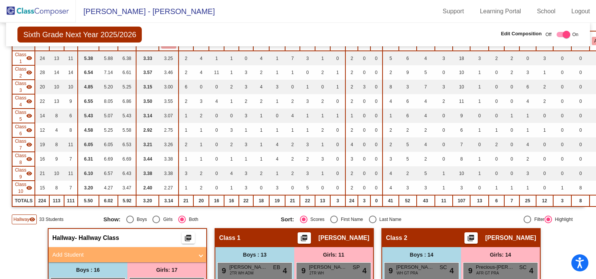
scroll to position [0, 0]
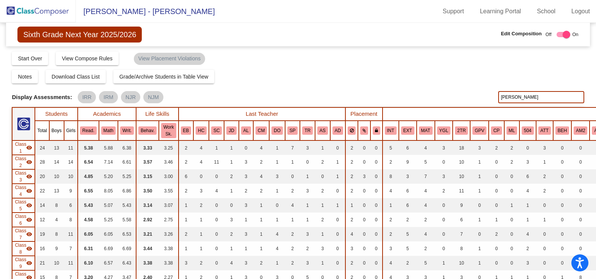
drag, startPoint x: 516, startPoint y: 97, endPoint x: 488, endPoint y: 95, distance: 28.2
click at [488, 95] on div "Display Scores for Years: [DATE] - [DATE] [DATE] - [DATE] Display Assessments: …" at bounding box center [298, 97] width 572 height 12
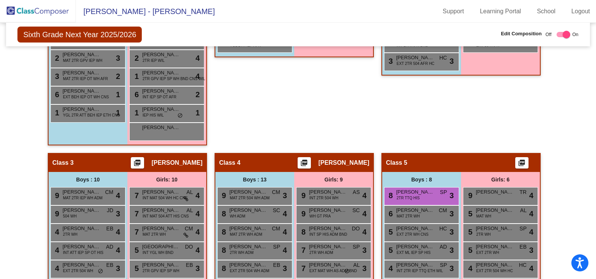
scroll to position [541, 0]
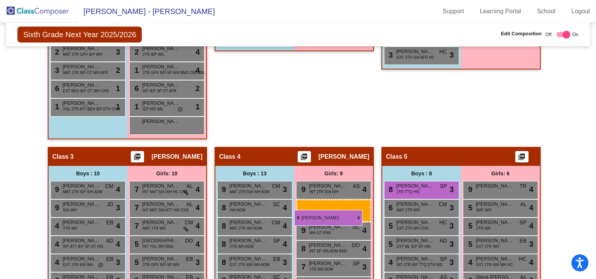
drag, startPoint x: 502, startPoint y: 94, endPoint x: 294, endPoint y: 210, distance: 237.6
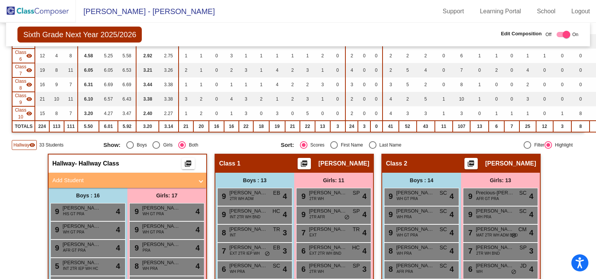
scroll to position [49, 0]
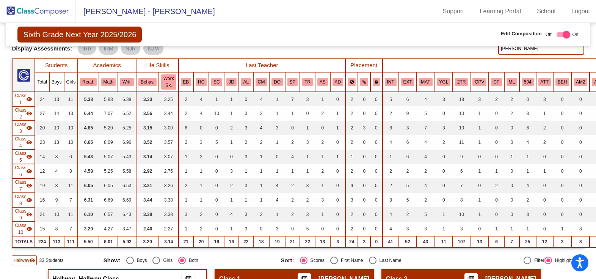
drag, startPoint x: 516, startPoint y: 50, endPoint x: 450, endPoint y: 48, distance: 66.0
click at [451, 48] on div "Display Scores for Years: [DATE] - [DATE] [DATE] - [DATE] Display Assessments: …" at bounding box center [298, 48] width 572 height 12
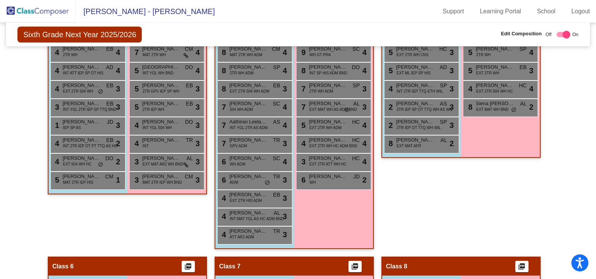
scroll to position [807, 0]
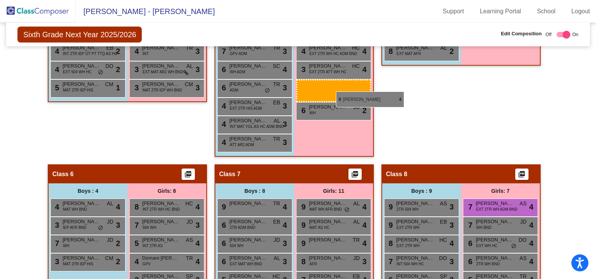
drag, startPoint x: 484, startPoint y: 215, endPoint x: 334, endPoint y: 91, distance: 194.7
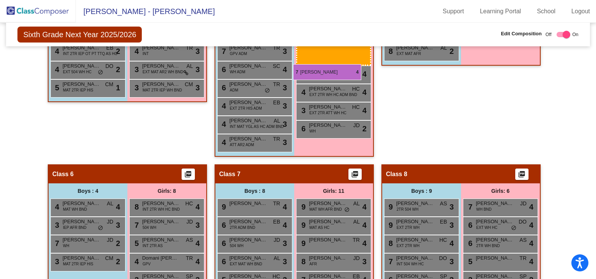
drag, startPoint x: 513, startPoint y: 199, endPoint x: 292, endPoint y: 65, distance: 258.9
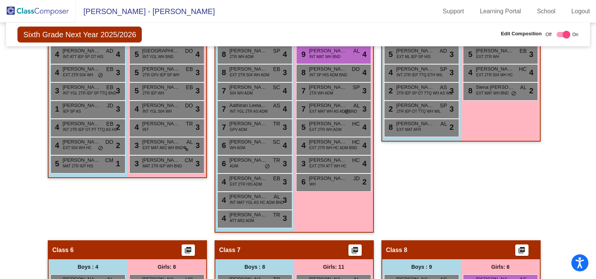
scroll to position [769, 0]
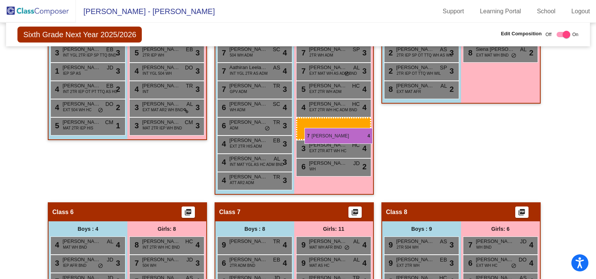
drag, startPoint x: 489, startPoint y: 243, endPoint x: 304, endPoint y: 128, distance: 217.6
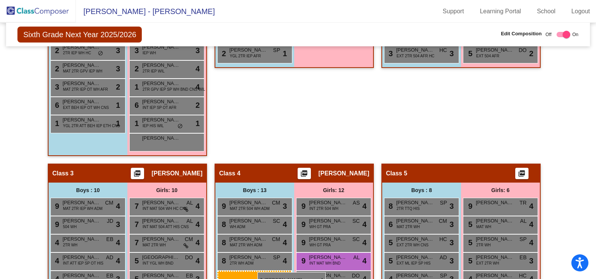
scroll to position [531, 0]
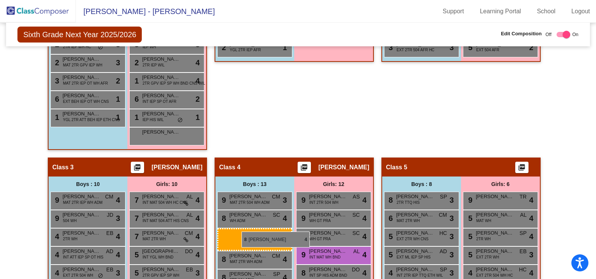
drag, startPoint x: 409, startPoint y: 155, endPoint x: 241, endPoint y: 231, distance: 184.1
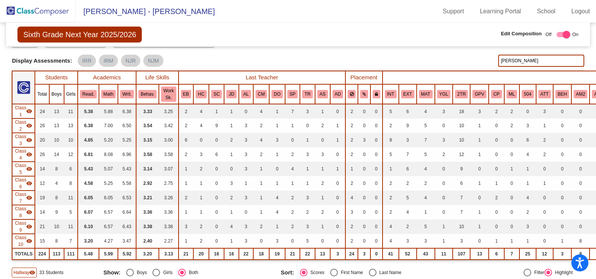
scroll to position [0, 0]
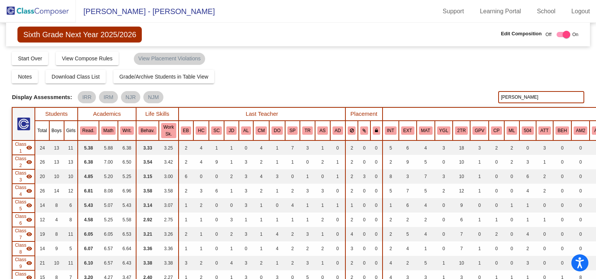
drag, startPoint x: 549, startPoint y: 96, endPoint x: 326, endPoint y: 91, distance: 223.3
click at [341, 102] on div "Display Scores for Years: [DATE] - [DATE] [DATE] - [DATE] Display Assessments: …" at bounding box center [298, 97] width 572 height 12
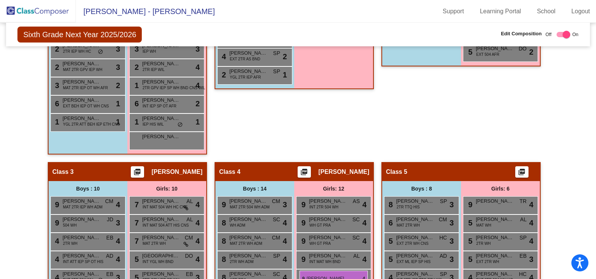
scroll to position [528, 0]
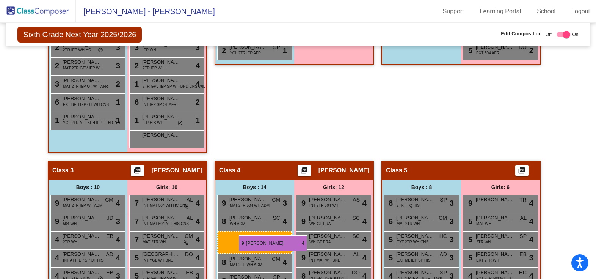
drag, startPoint x: 427, startPoint y: 248, endPoint x: 239, endPoint y: 235, distance: 188.8
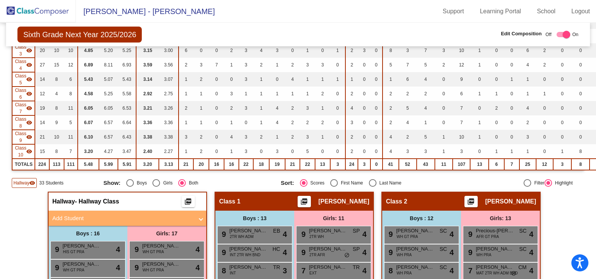
scroll to position [0, 0]
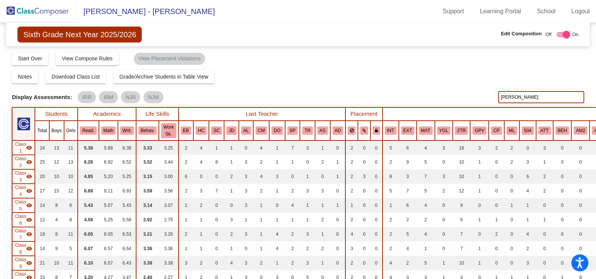
drag, startPoint x: 517, startPoint y: 97, endPoint x: 356, endPoint y: 91, distance: 161.2
click at [365, 92] on div "Display Scores for Years: [DATE] - [DATE] [DATE] - [DATE] Display Assessments: …" at bounding box center [298, 97] width 572 height 12
drag, startPoint x: 520, startPoint y: 97, endPoint x: 384, endPoint y: 82, distance: 137.7
click at [384, 82] on div "Display Scores for Years: [DATE] - [DATE] [DATE] - [DATE] Grade/Archive Student…" at bounding box center [298, 182] width 572 height 263
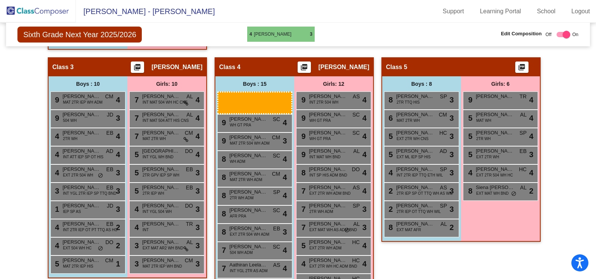
scroll to position [611, 0]
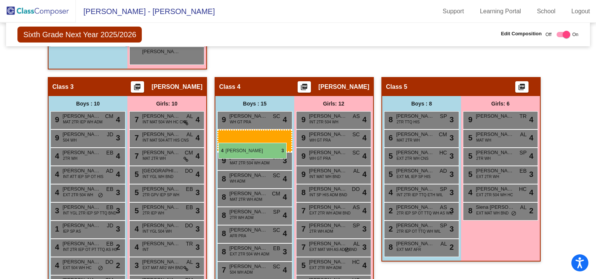
drag, startPoint x: 242, startPoint y: 167, endPoint x: 218, endPoint y: 143, distance: 34.3
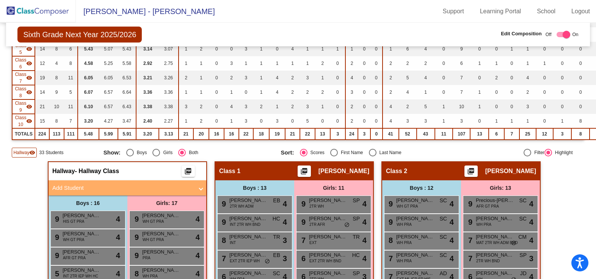
scroll to position [0, 0]
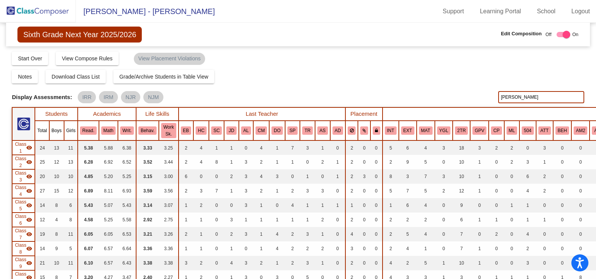
drag, startPoint x: 517, startPoint y: 97, endPoint x: 391, endPoint y: 98, distance: 126.2
click at [391, 98] on div "Display Scores for Years: [DATE] - [DATE] [DATE] - [DATE] Display Assessments: …" at bounding box center [298, 97] width 572 height 12
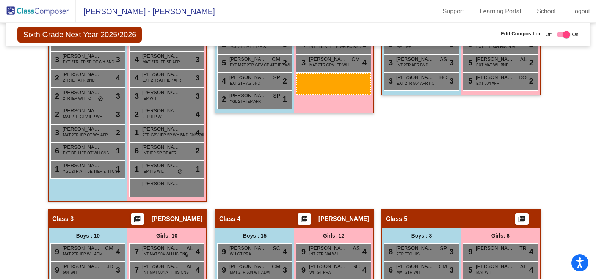
scroll to position [488, 0]
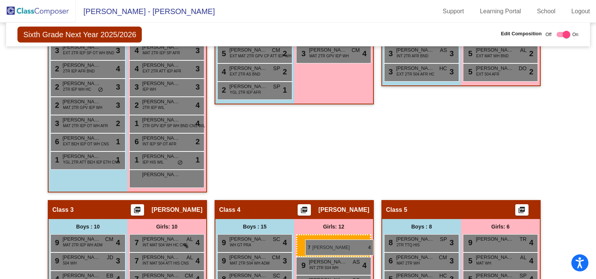
drag, startPoint x: 488, startPoint y: 54, endPoint x: 305, endPoint y: 239, distance: 260.3
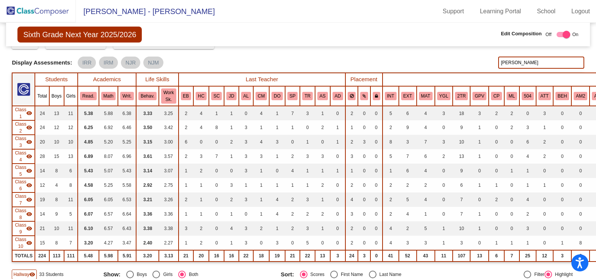
scroll to position [0, 0]
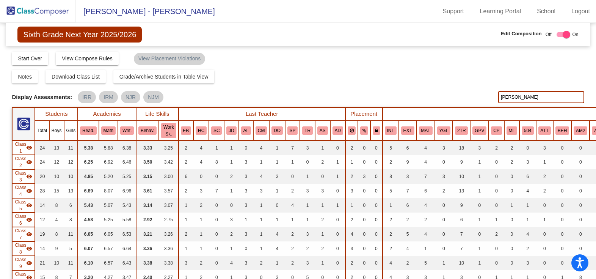
drag, startPoint x: 538, startPoint y: 99, endPoint x: 398, endPoint y: 89, distance: 139.4
click at [400, 88] on div "Display Scores for Years: [DATE] - [DATE] [DATE] - [DATE] Grade/Archive Student…" at bounding box center [298, 182] width 572 height 263
drag, startPoint x: 528, startPoint y: 94, endPoint x: 372, endPoint y: 82, distance: 156.7
click at [393, 98] on div "Display Scores for Years: [DATE] - [DATE] [DATE] - [DATE] Display Assessments: …" at bounding box center [298, 97] width 572 height 12
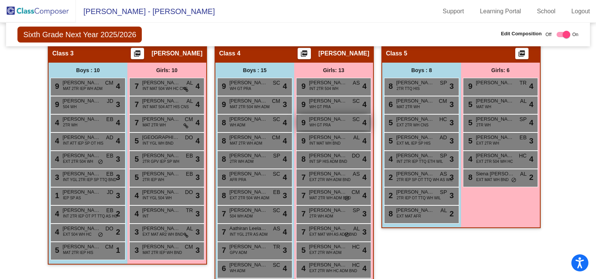
scroll to position [872, 0]
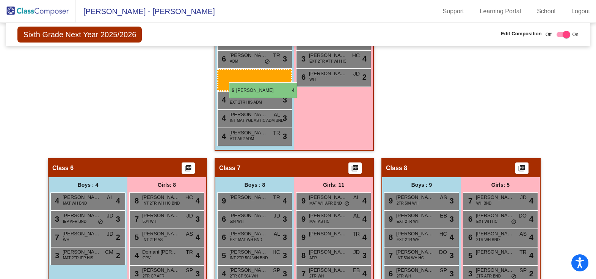
drag, startPoint x: 243, startPoint y: 196, endPoint x: 229, endPoint y: 82, distance: 115.0
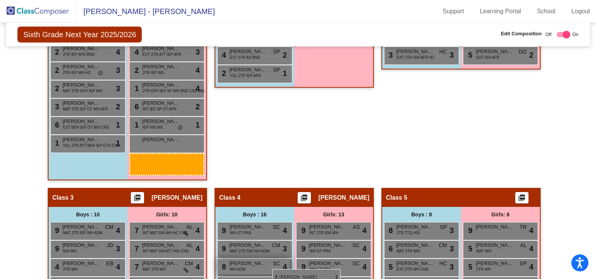
scroll to position [511, 0]
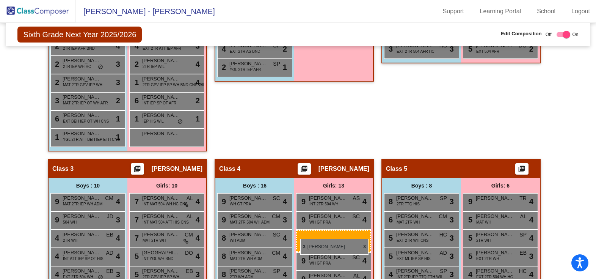
drag, startPoint x: 169, startPoint y: 82, endPoint x: 300, endPoint y: 239, distance: 204.6
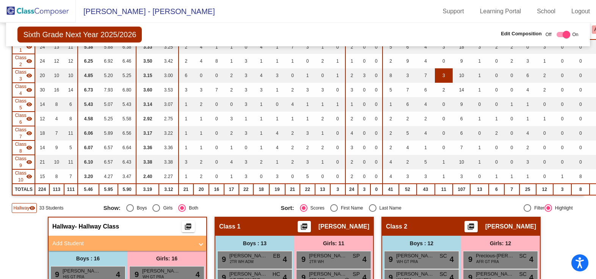
scroll to position [18, 0]
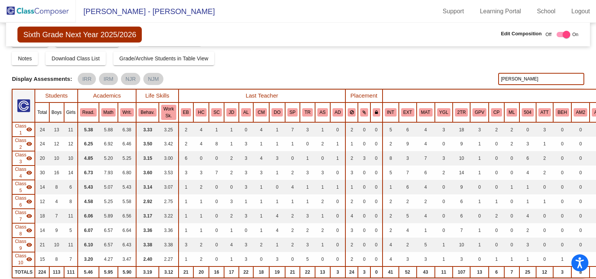
drag, startPoint x: 517, startPoint y: 79, endPoint x: 403, endPoint y: 55, distance: 115.9
click at [403, 55] on div "Display Scores for Years: [DATE] - [DATE] [DATE] - [DATE] Grade/Archive Student…" at bounding box center [298, 164] width 572 height 263
type input "ryder"
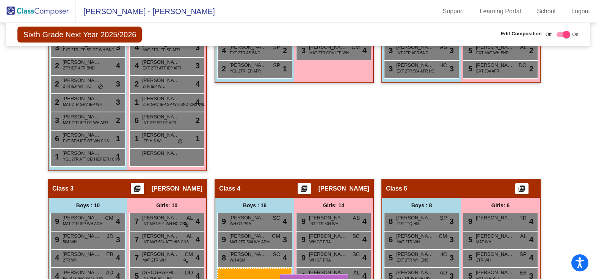
scroll to position [493, 0]
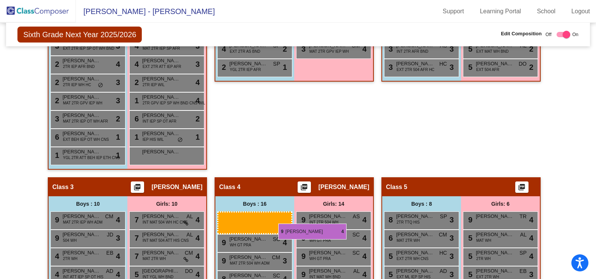
drag, startPoint x: 263, startPoint y: 153, endPoint x: 278, endPoint y: 223, distance: 72.0
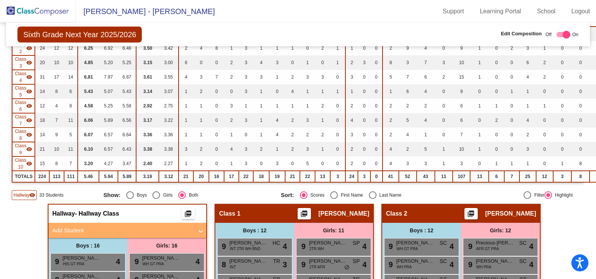
scroll to position [0, 0]
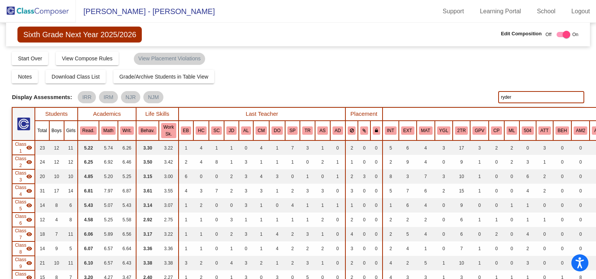
click at [45, 6] on img at bounding box center [38, 11] width 76 height 22
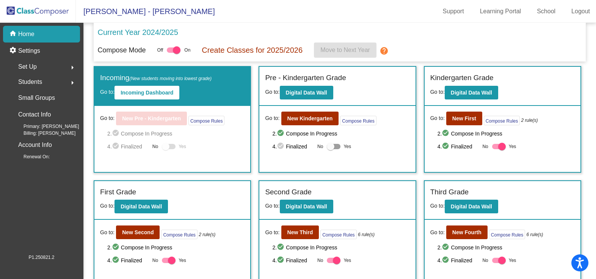
click at [50, 84] on div "Students arrow_right" at bounding box center [44, 81] width 72 height 15
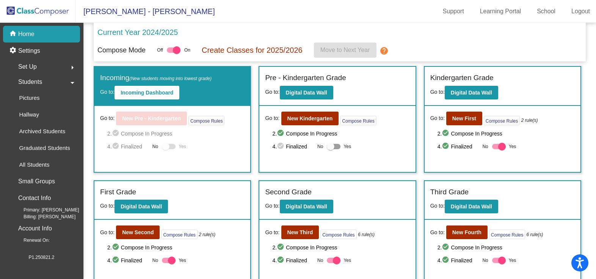
click at [40, 83] on span "Students" at bounding box center [30, 82] width 24 height 11
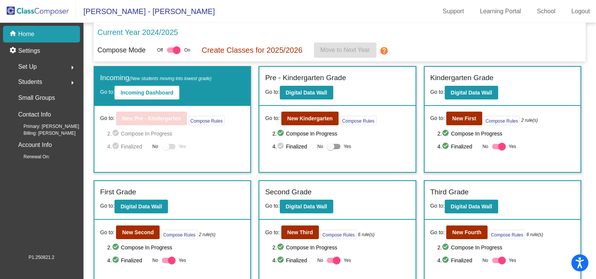
click at [40, 71] on div "Set Up arrow_right" at bounding box center [44, 66] width 72 height 15
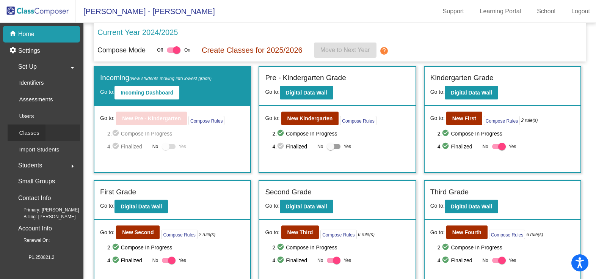
click at [36, 131] on p "Classes" at bounding box center [29, 132] width 20 height 9
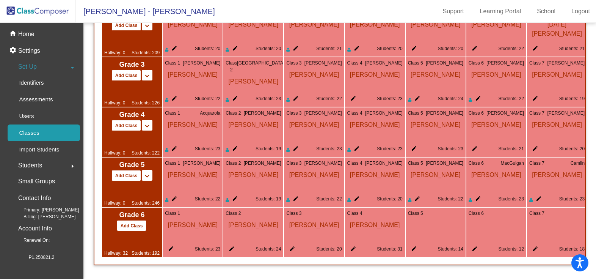
scroll to position [701, 0]
click at [411, 246] on mat-icon "edit" at bounding box center [412, 249] width 9 height 9
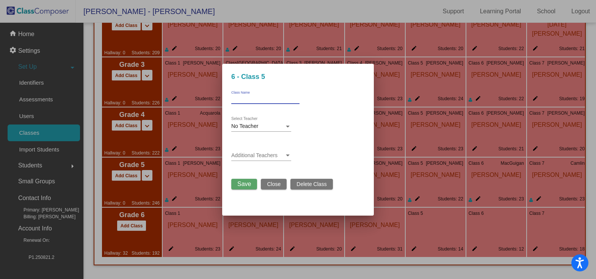
click at [262, 97] on input "Class Name" at bounding box center [265, 98] width 68 height 5
type input "[PERSON_NAME]"
drag, startPoint x: 256, startPoint y: 99, endPoint x: 172, endPoint y: 92, distance: 84.4
click at [172, 92] on div "6 - Class 5 [PERSON_NAME] Class Name No Teacher Select Teacher Additional Teach…" at bounding box center [298, 139] width 596 height 279
click at [286, 121] on div "No Teacher Select Teacher" at bounding box center [261, 124] width 60 height 15
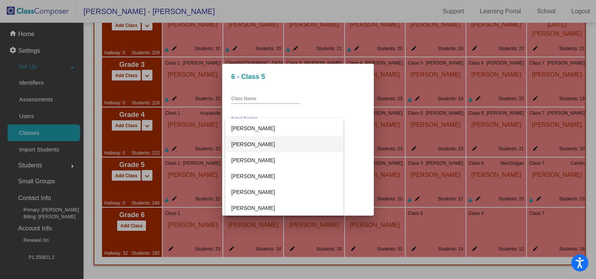
scroll to position [1478, 0]
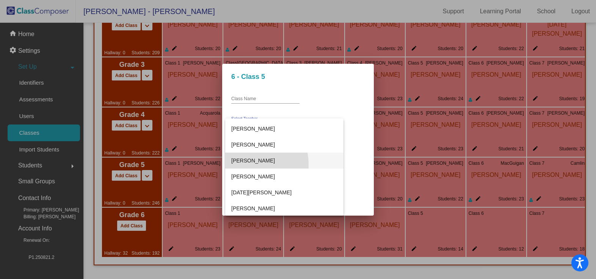
click at [251, 164] on span "[PERSON_NAME]" at bounding box center [284, 160] width 106 height 16
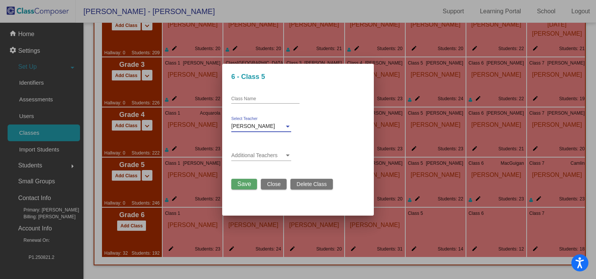
click at [245, 183] on span "Save" at bounding box center [244, 183] width 14 height 6
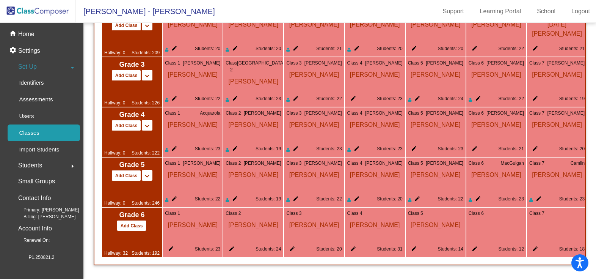
scroll to position [663, 0]
